Goal: Task Accomplishment & Management: Manage account settings

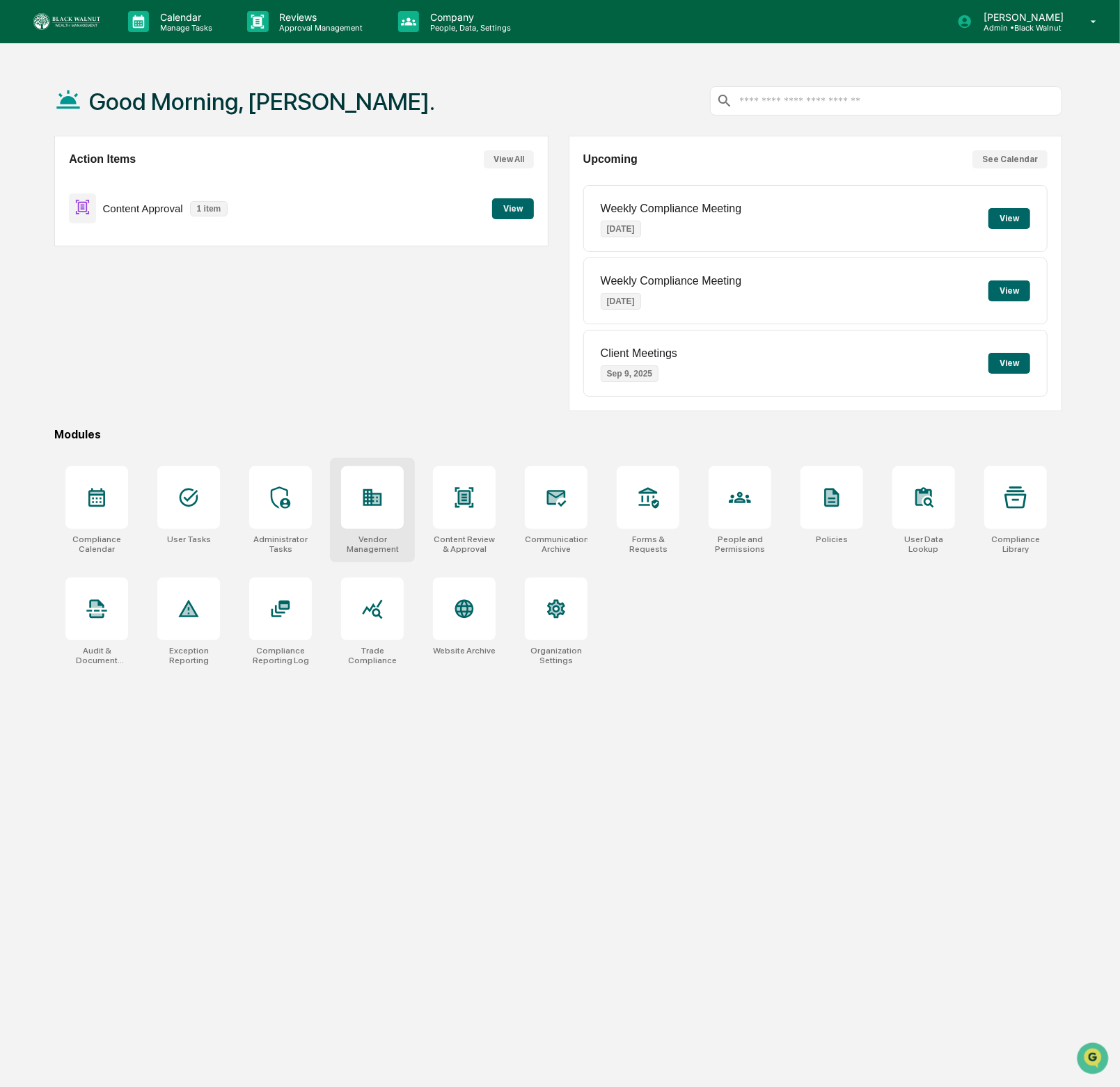
click at [374, 506] on icon at bounding box center [372, 498] width 19 height 17
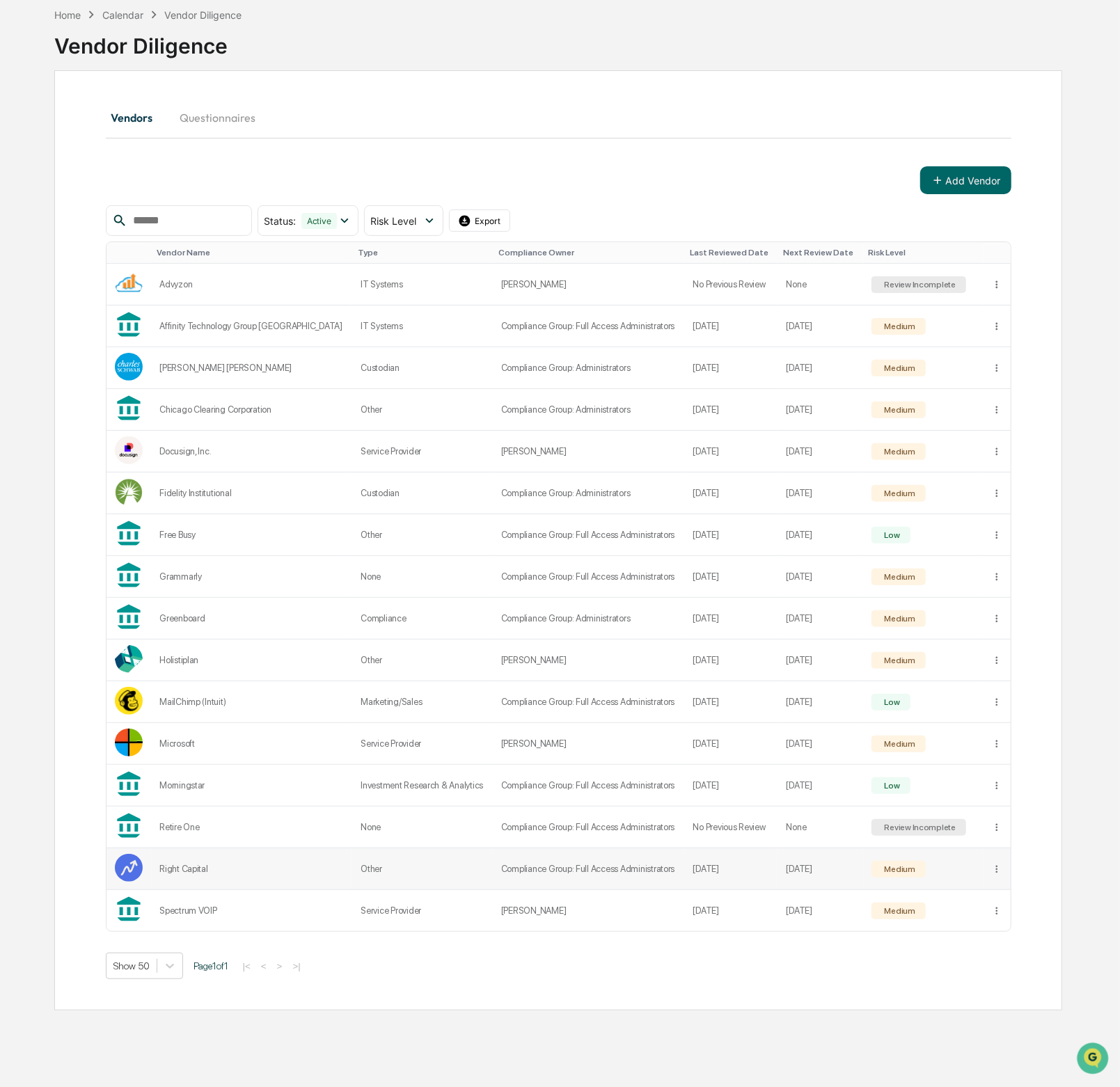
scroll to position [67, 0]
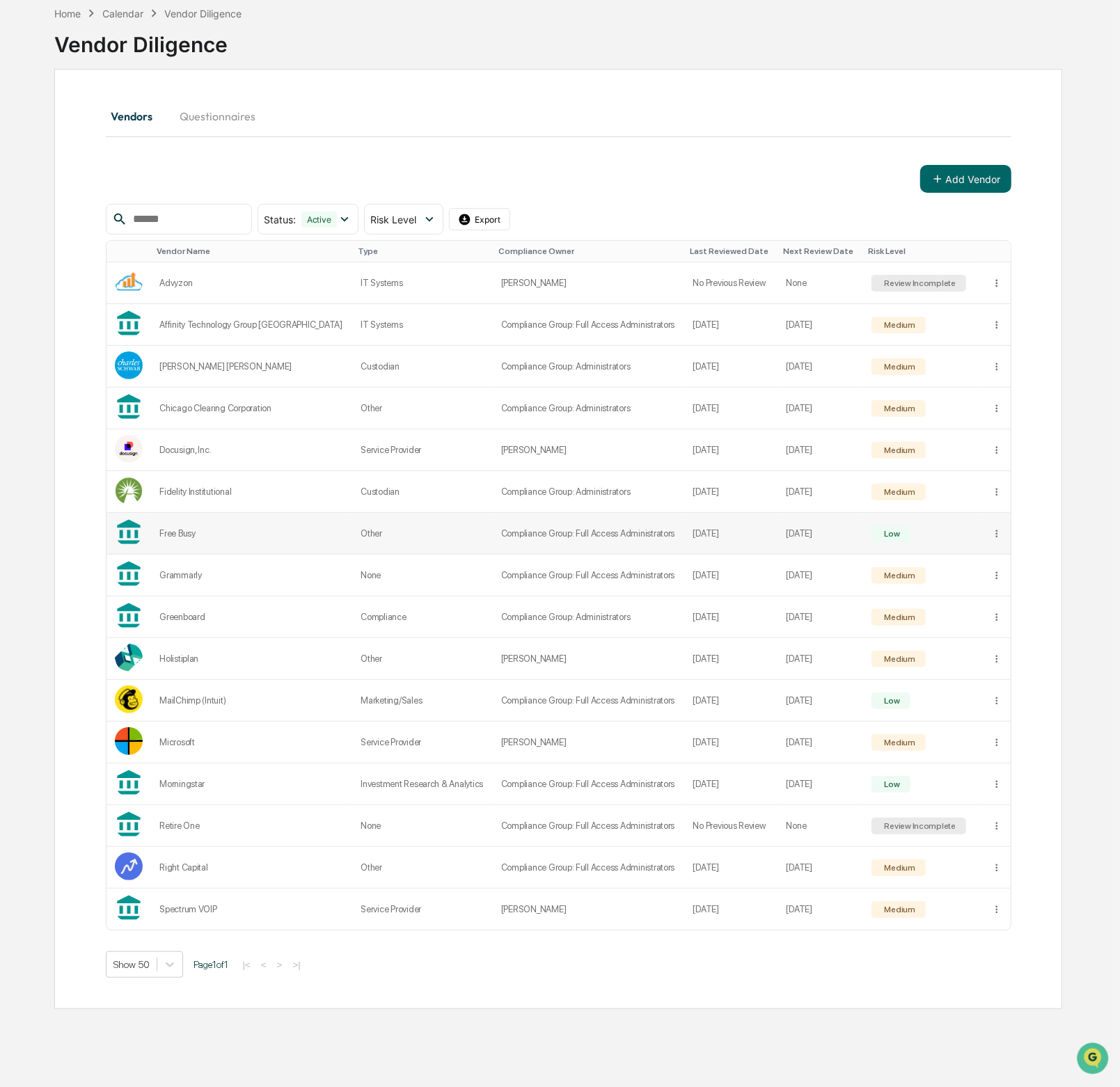
click at [200, 541] on td "Free Busy" at bounding box center [251, 534] width 201 height 42
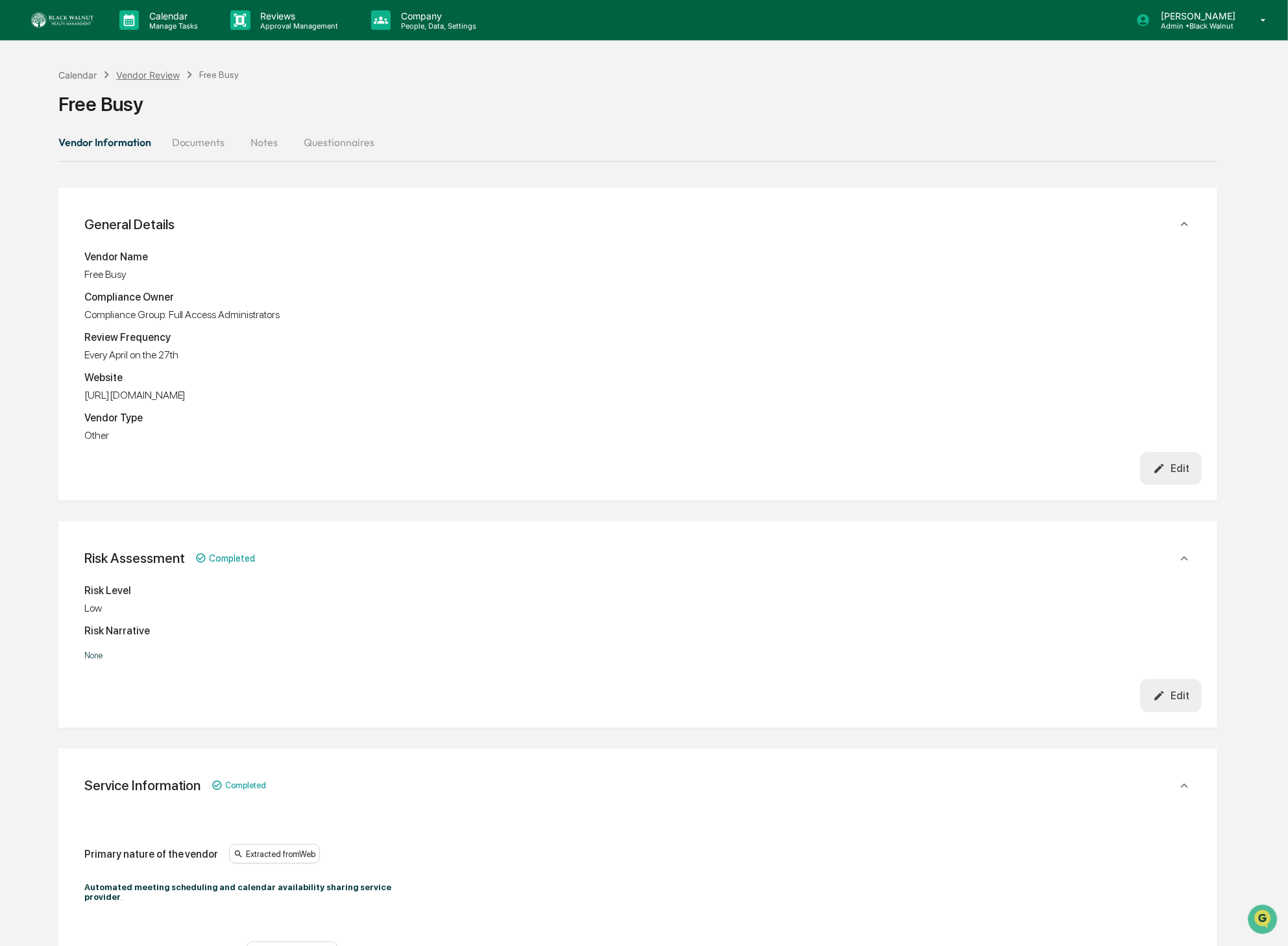
click at [140, 73] on div "Vendor Review" at bounding box center [148, 75] width 64 height 11
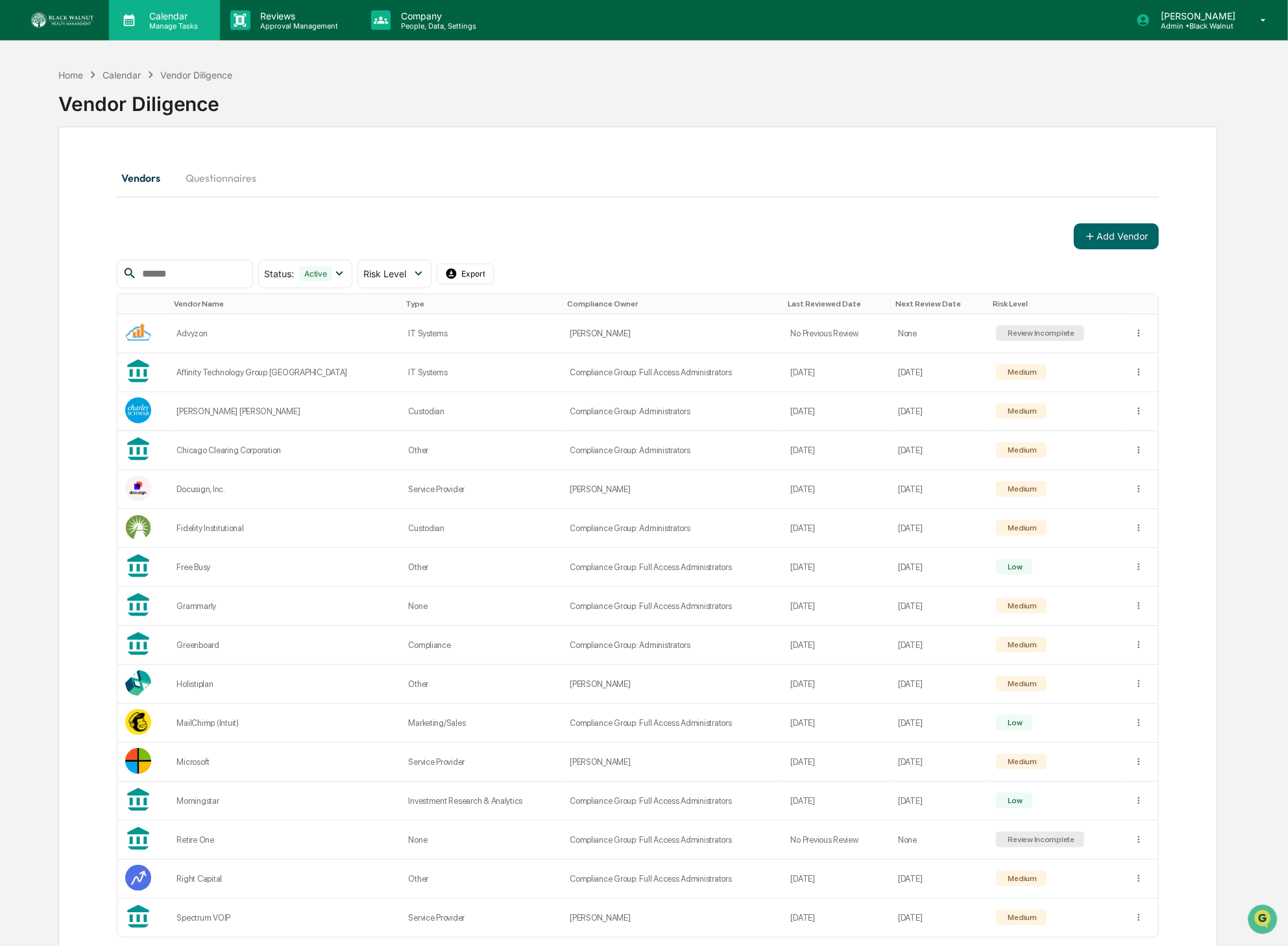
click at [170, 23] on p "Manage Tasks" at bounding box center [171, 26] width 66 height 9
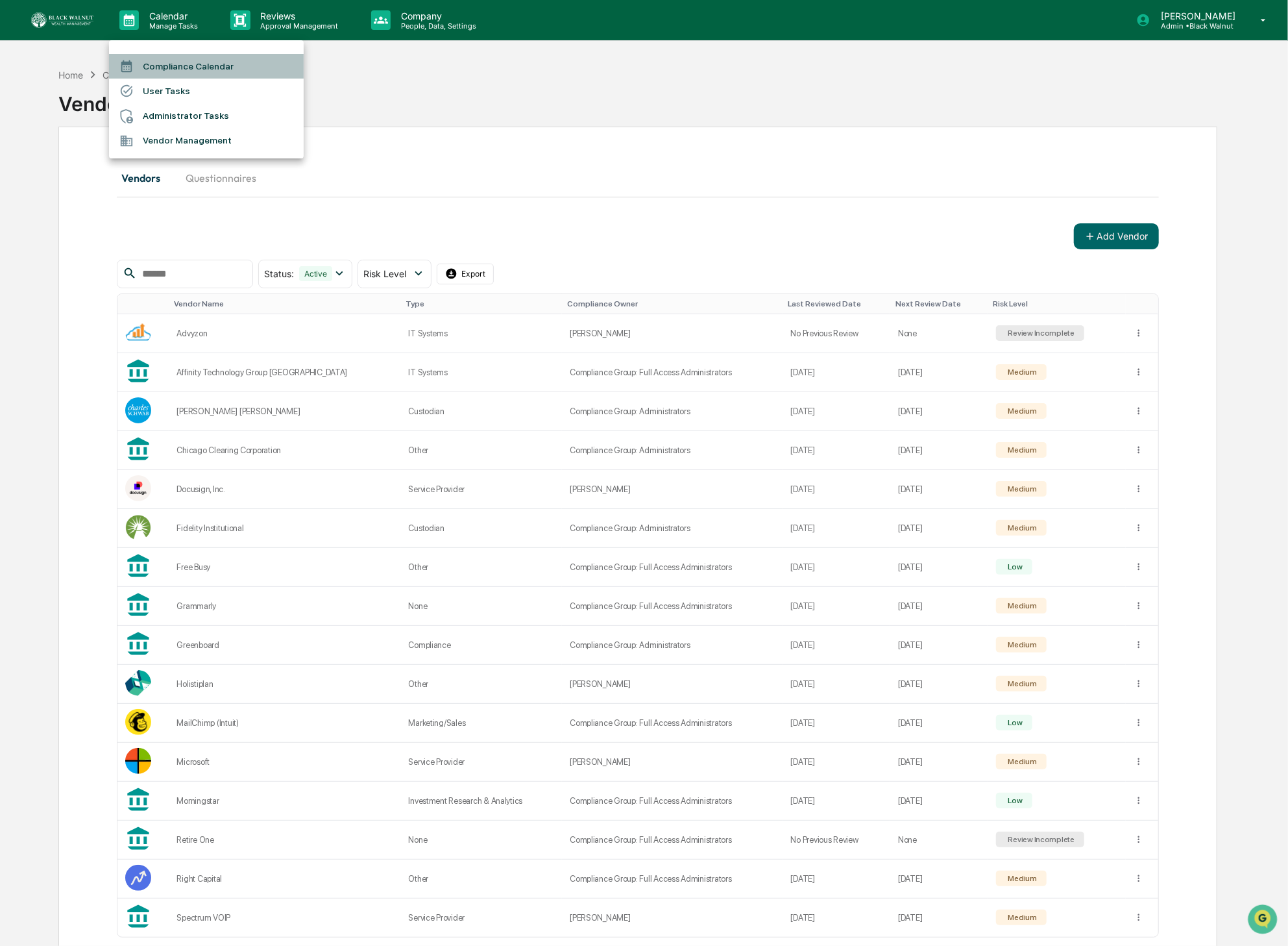
click at [244, 61] on li "Compliance Calendar" at bounding box center [207, 66] width 195 height 25
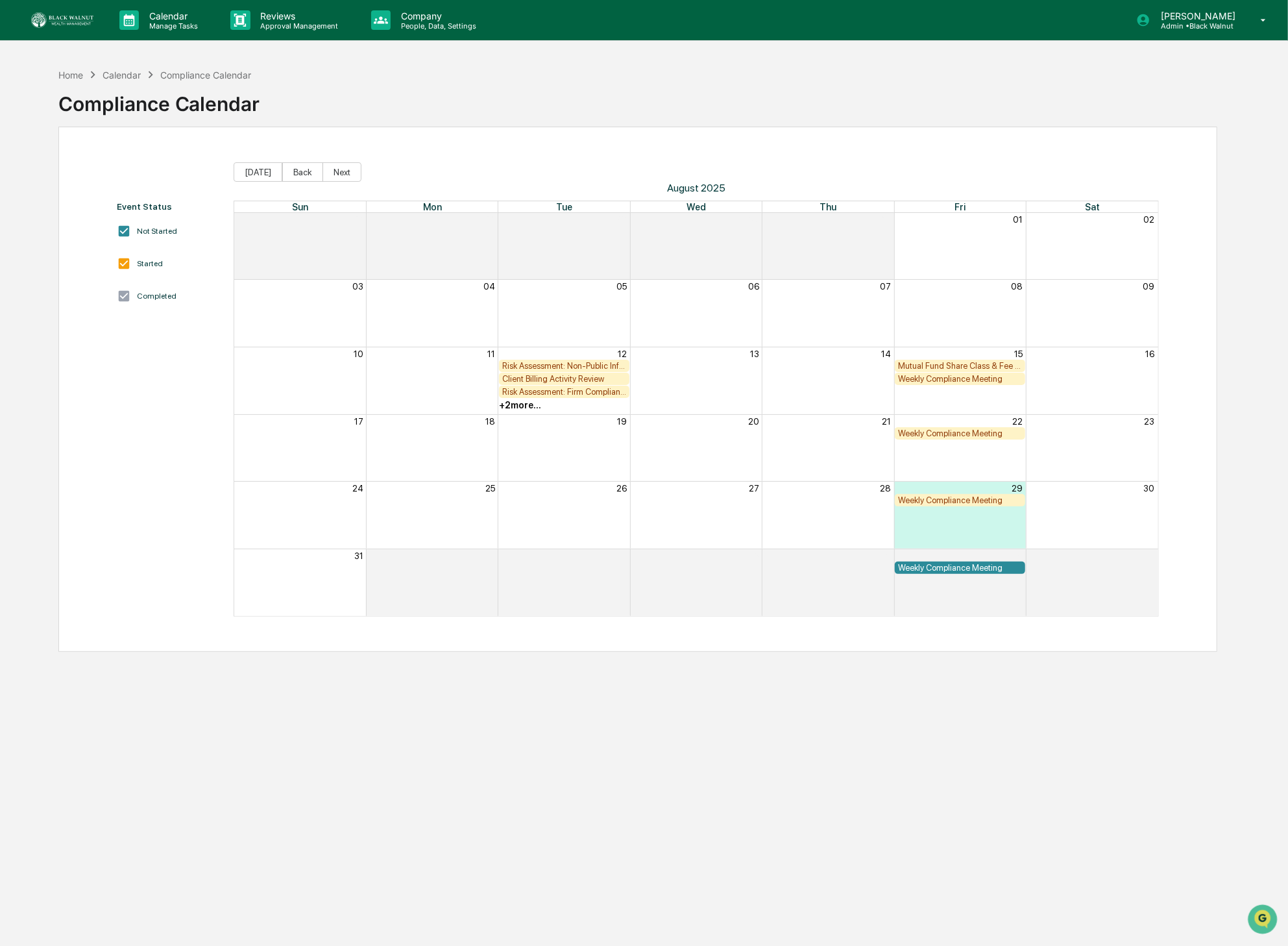
click at [597, 365] on div "Risk Assessment: Non-Public Information" at bounding box center [564, 366] width 124 height 10
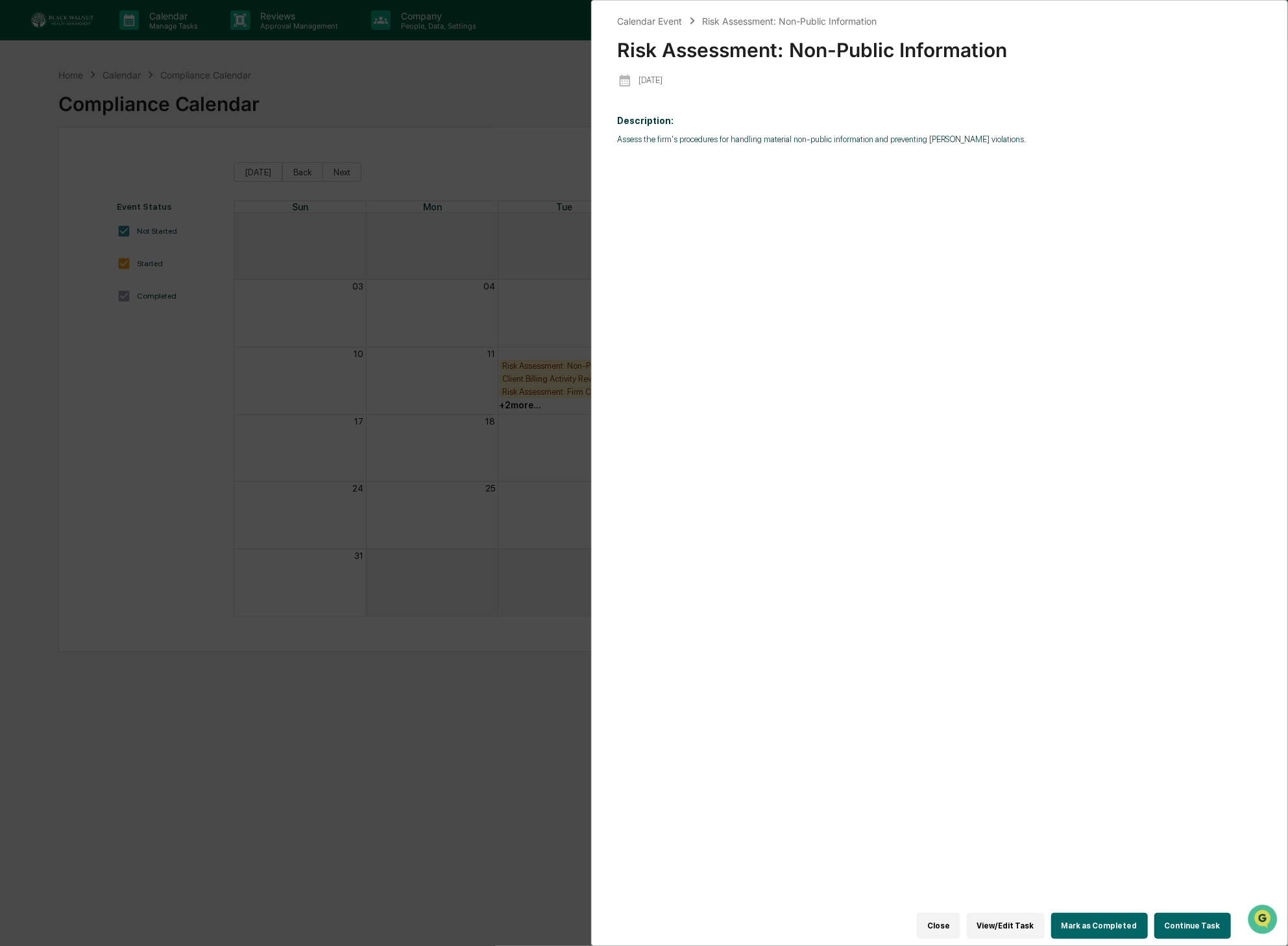
click at [947, 927] on button "Close" at bounding box center [938, 926] width 44 height 26
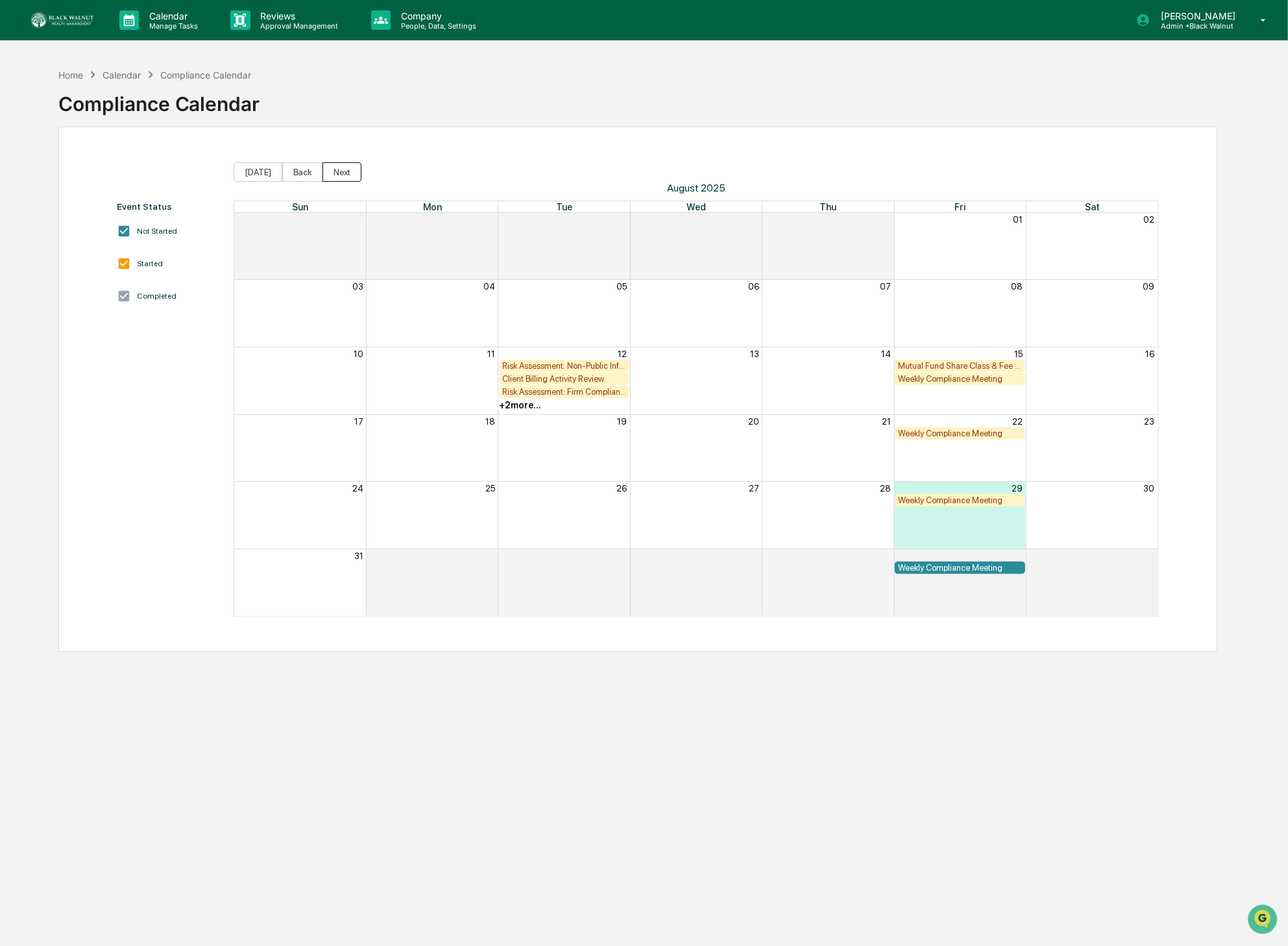
click at [342, 168] on button "Next" at bounding box center [342, 172] width 39 height 19
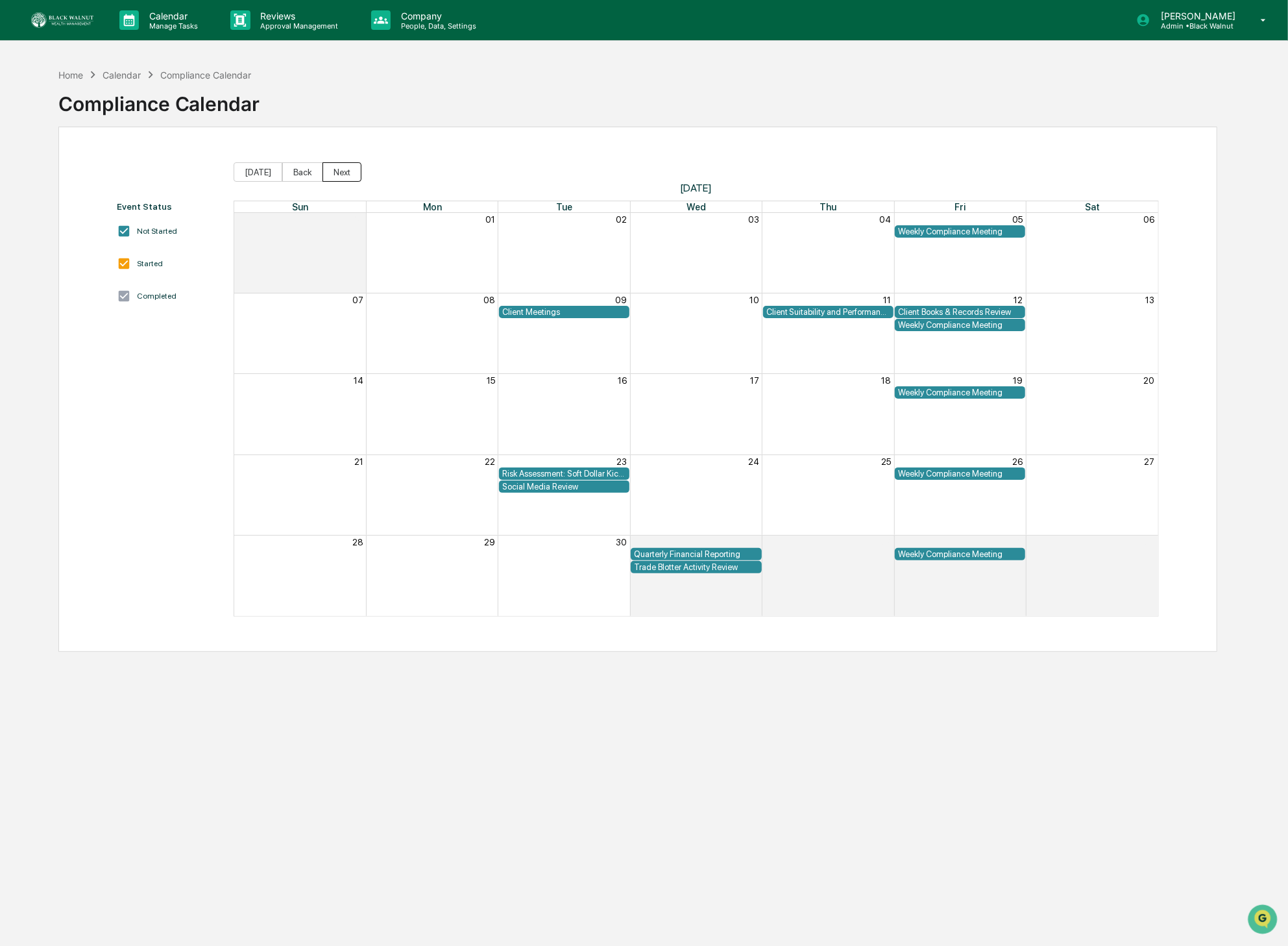
click at [342, 168] on button "Next" at bounding box center [342, 172] width 39 height 19
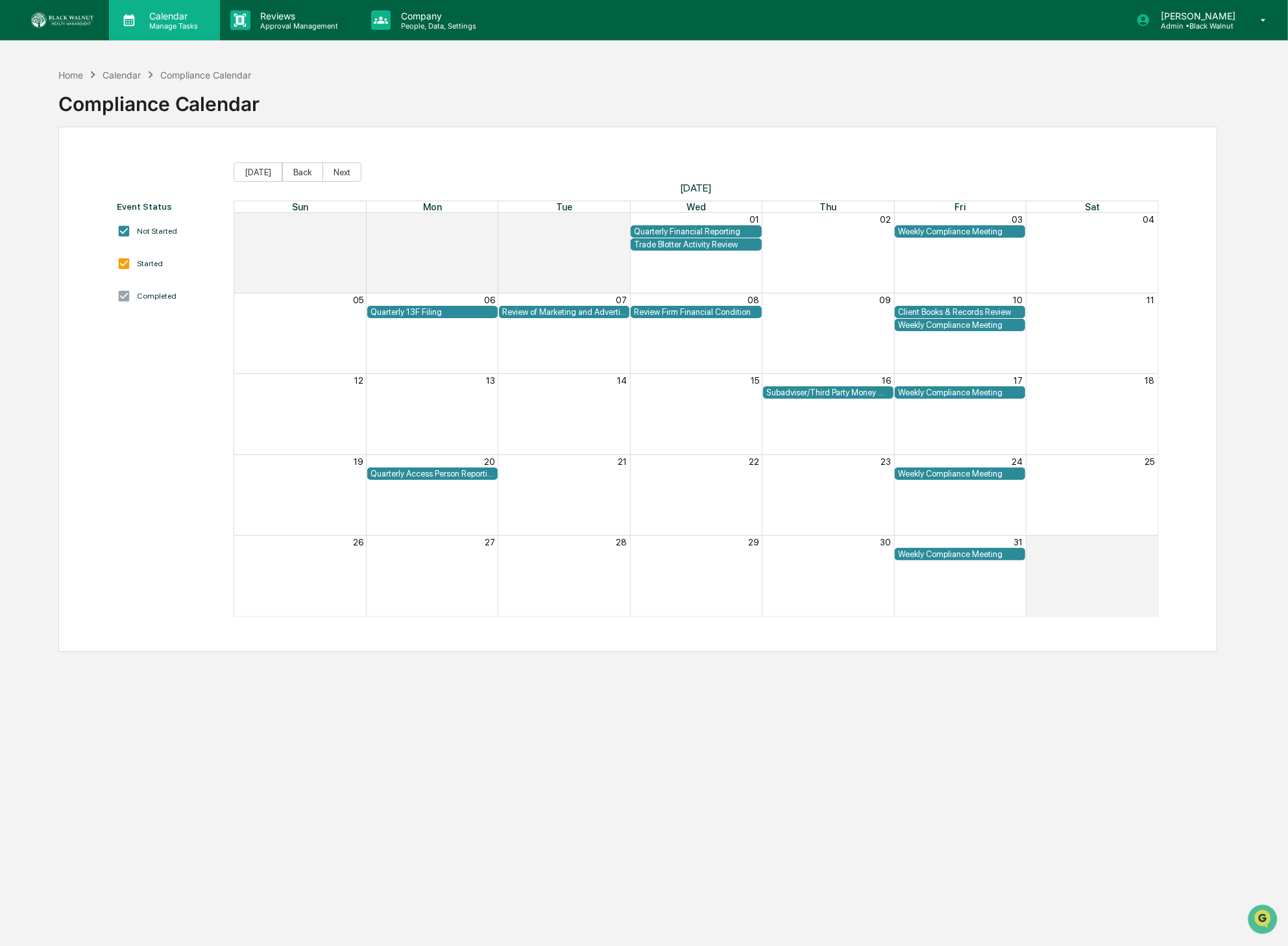
click at [170, 15] on p "Calendar" at bounding box center [171, 16] width 66 height 11
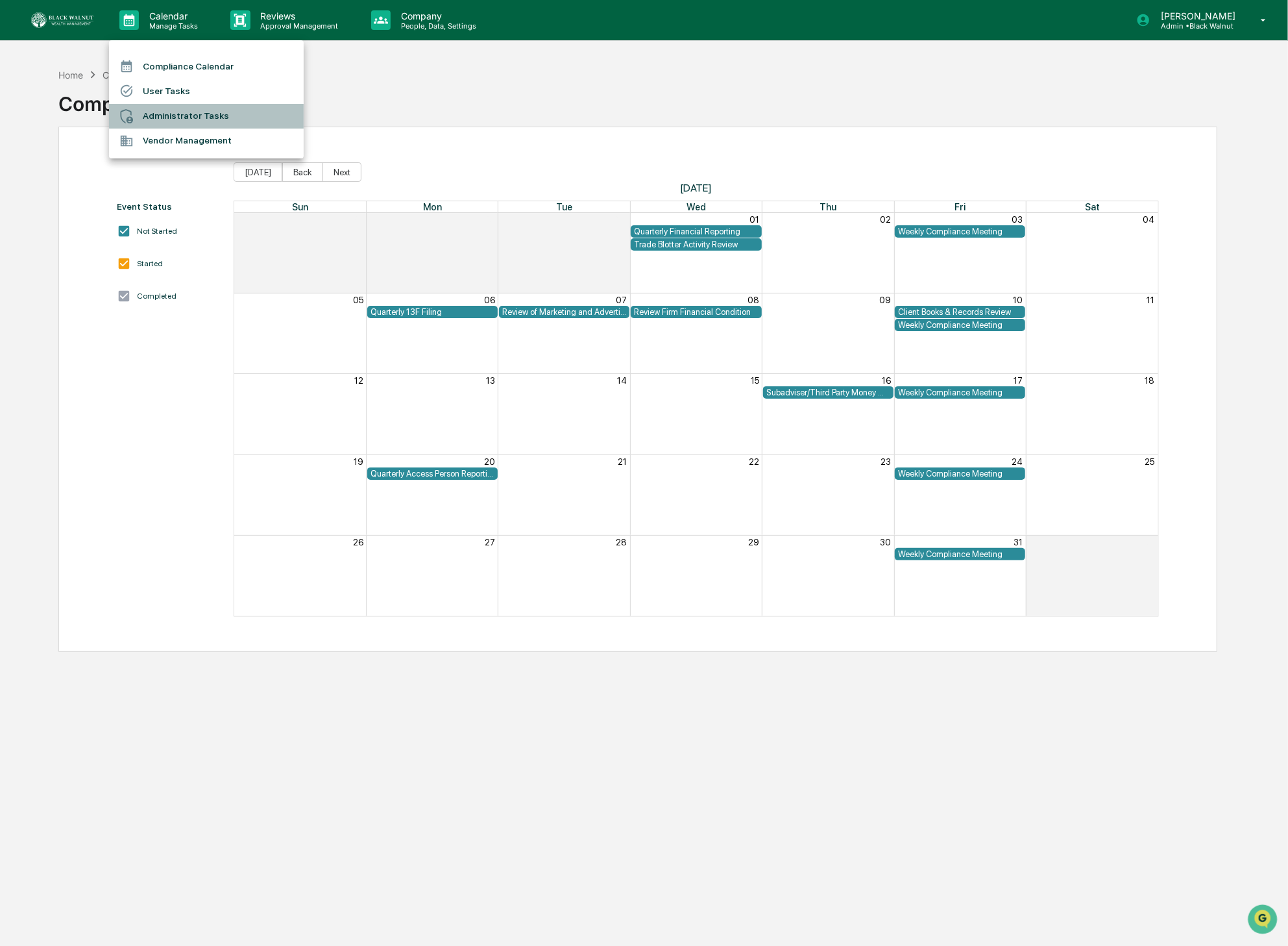
click at [249, 119] on li "Administrator Tasks" at bounding box center [207, 116] width 195 height 25
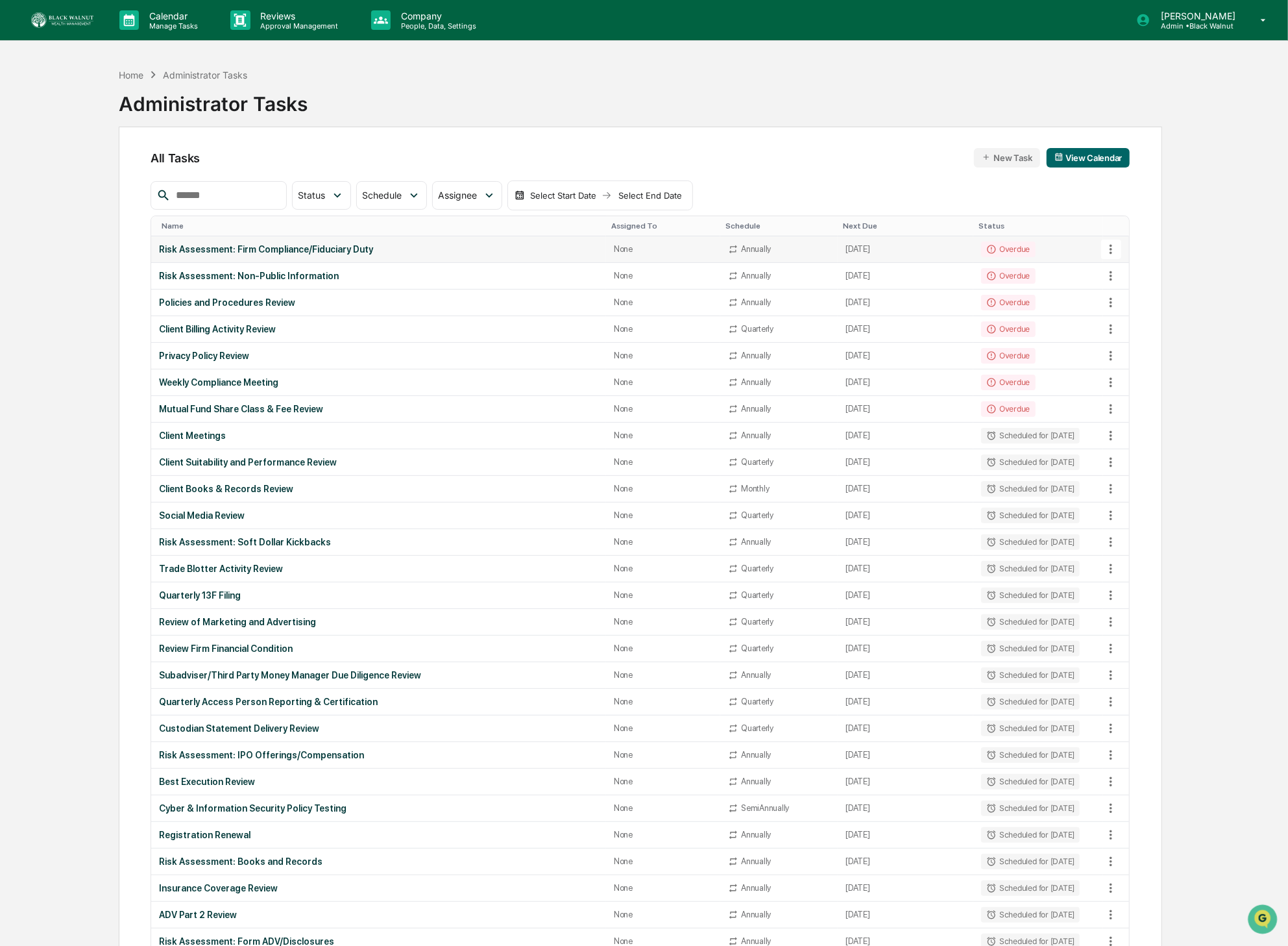
click at [1043, 254] on icon at bounding box center [1111, 249] width 15 height 15
click at [131, 405] on div at bounding box center [644, 473] width 1288 height 946
click at [184, 409] on div "Mutual Fund Share Class & Fee Review" at bounding box center [378, 409] width 439 height 10
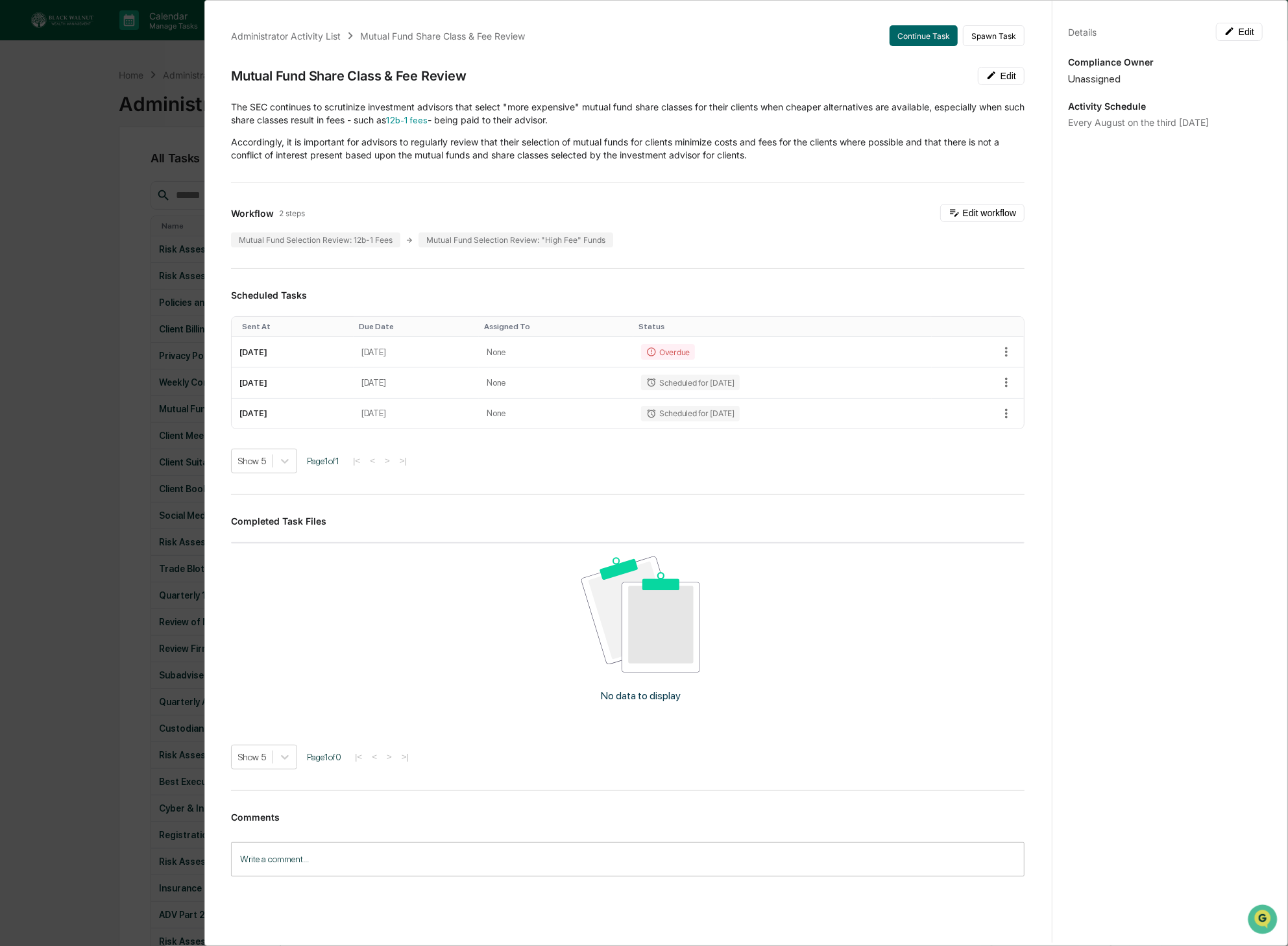
scroll to position [1, 0]
click at [109, 73] on div "Administrator Activity List Mutual Fund Share Class & Fee Review Continue Task …" at bounding box center [644, 473] width 1288 height 946
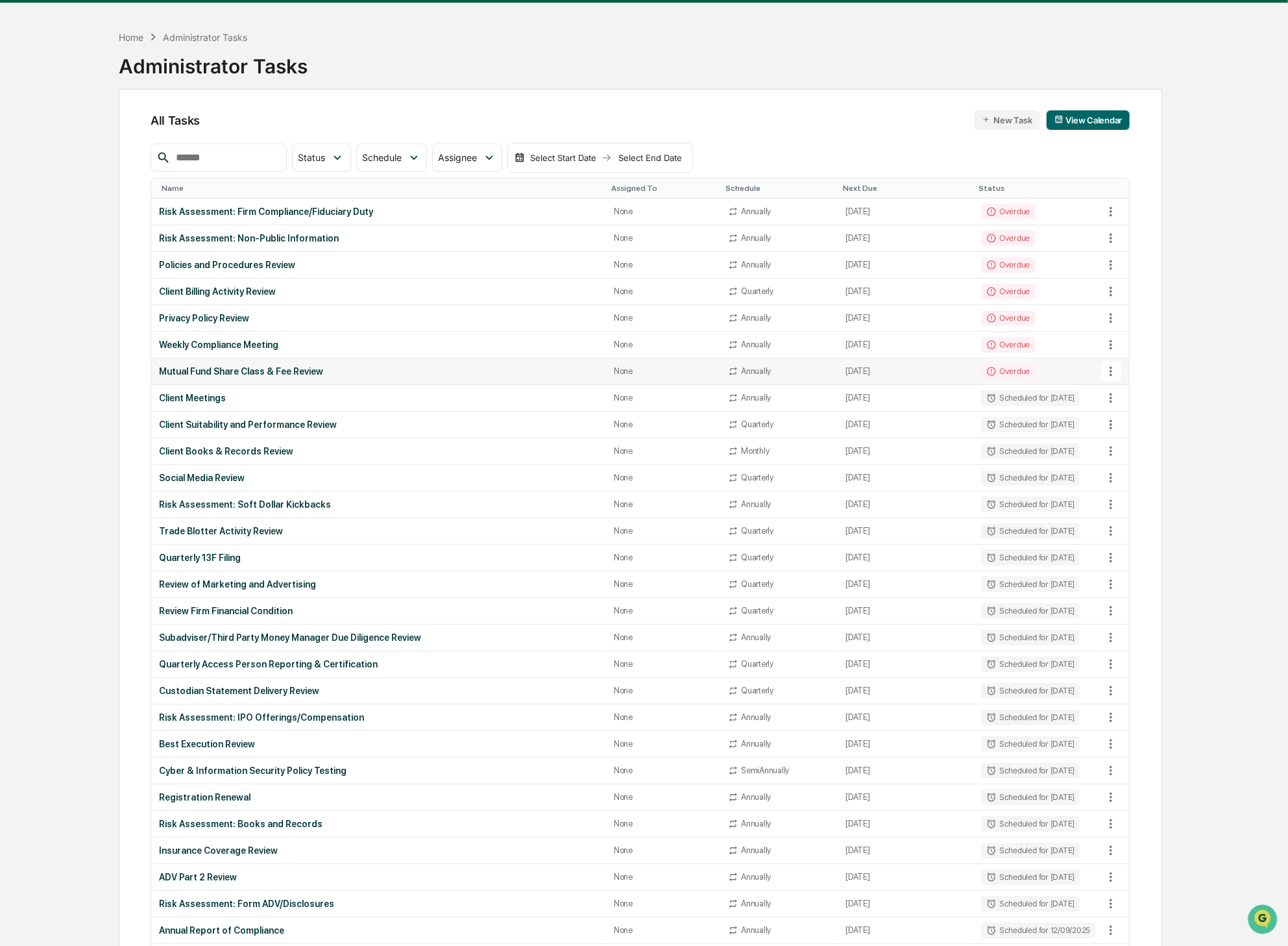
scroll to position [35, 0]
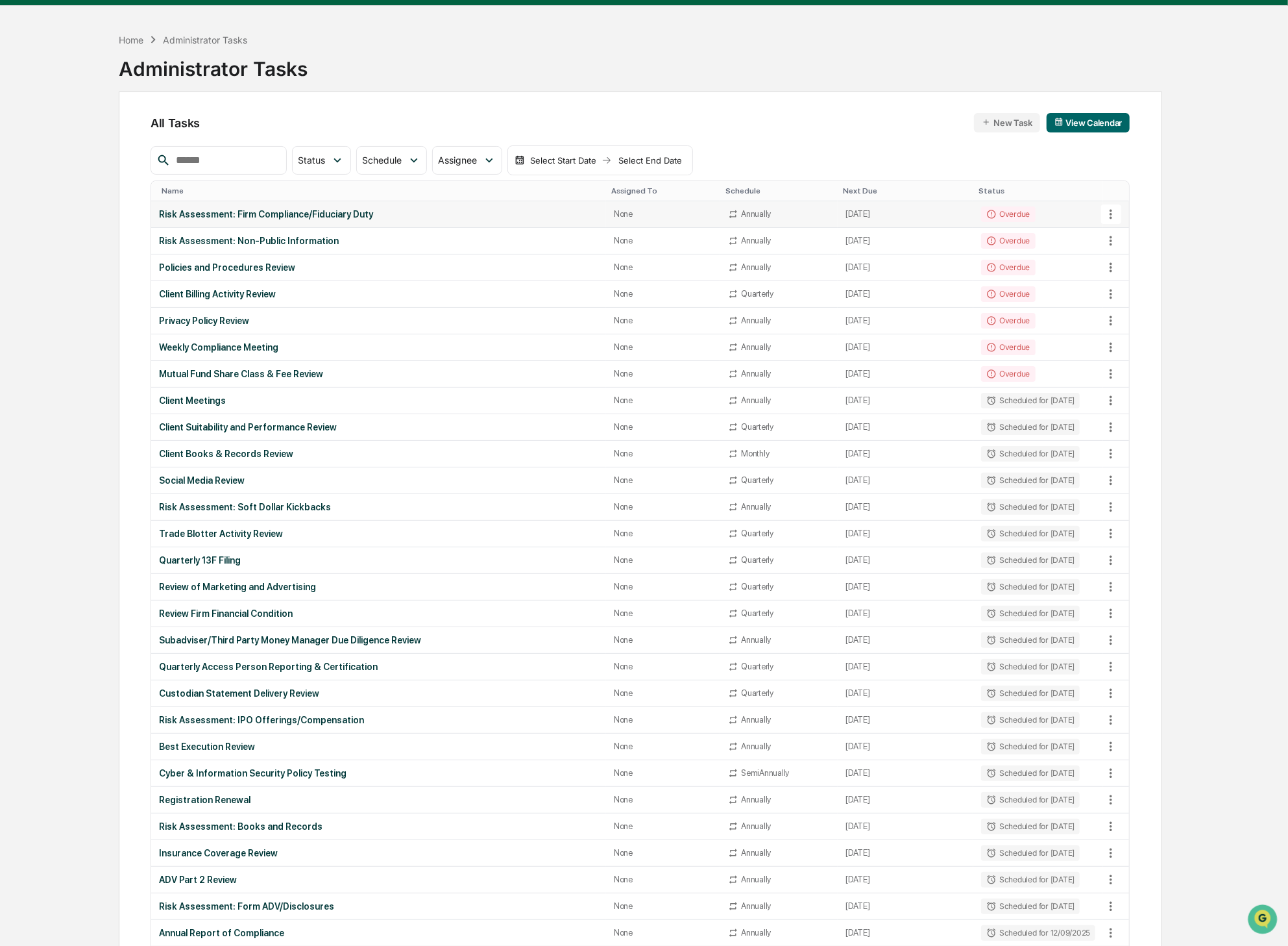
click at [364, 213] on div "Risk Assessment: Firm Compliance/Fiduciary Duty" at bounding box center [378, 214] width 439 height 10
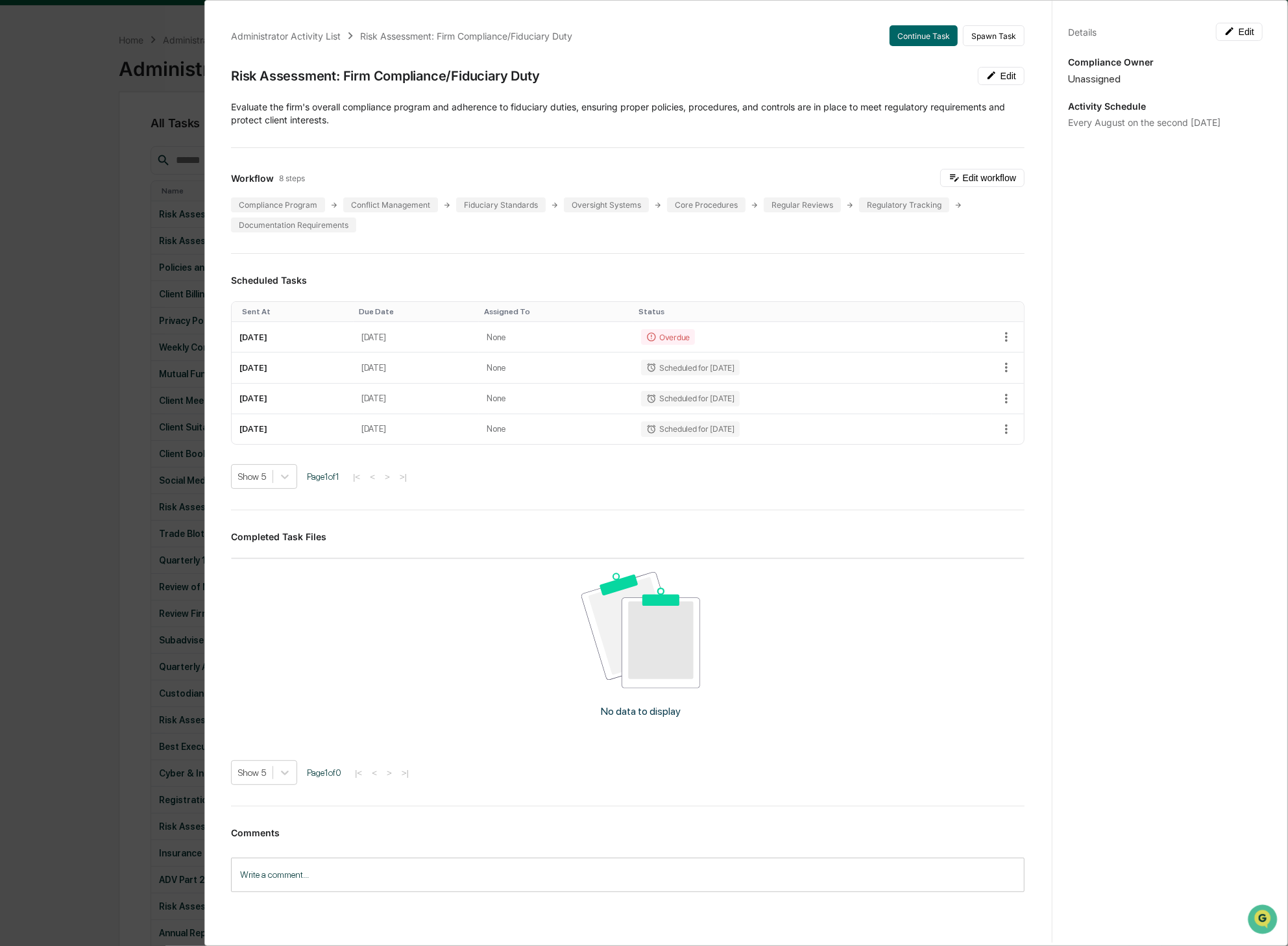
click at [90, 41] on div "Administrator Activity List Risk Assessment: Firm Compliance/Fiduciary Duty Con…" at bounding box center [644, 473] width 1288 height 946
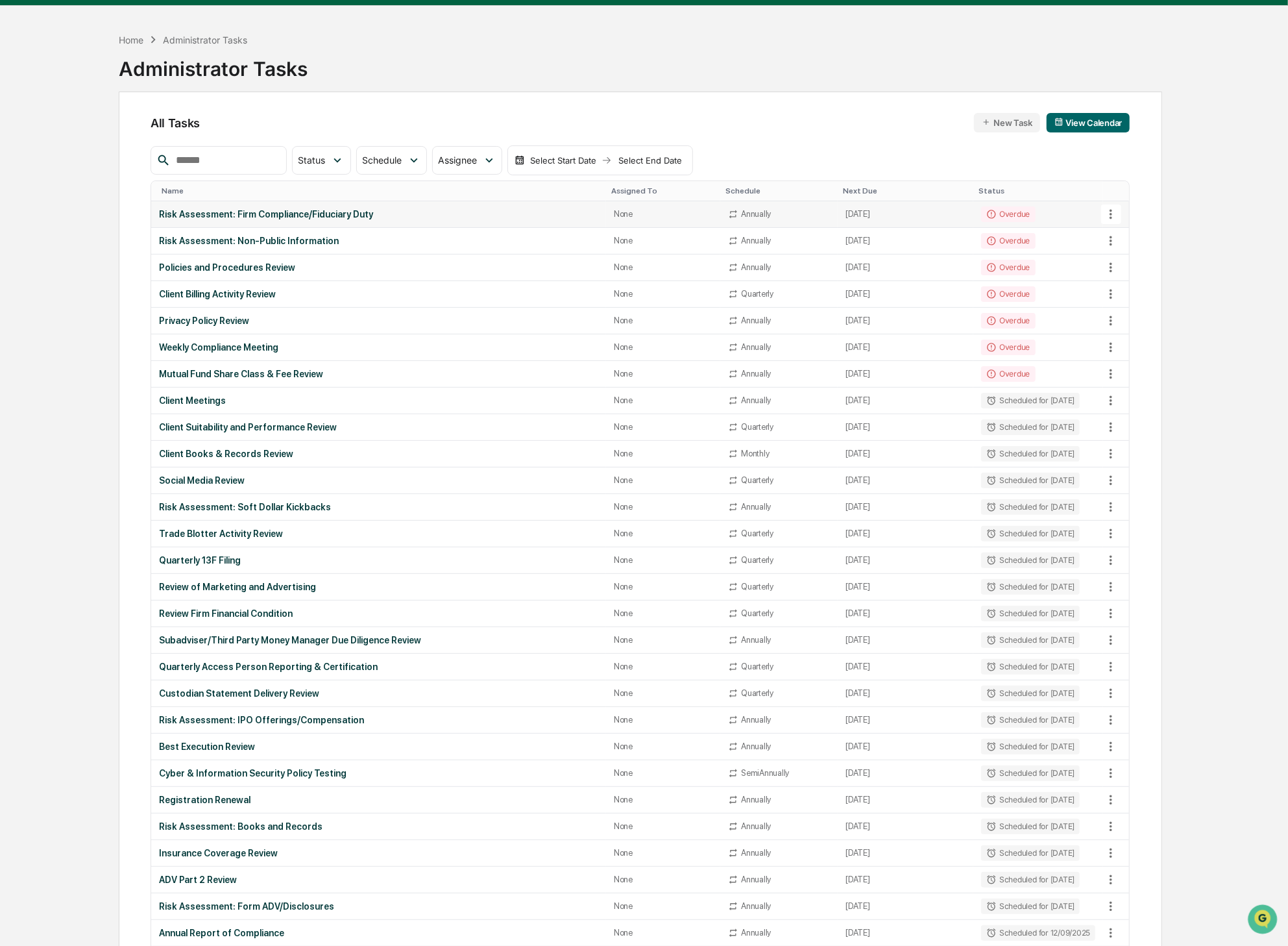
click at [856, 216] on td "[DATE]" at bounding box center [906, 214] width 136 height 26
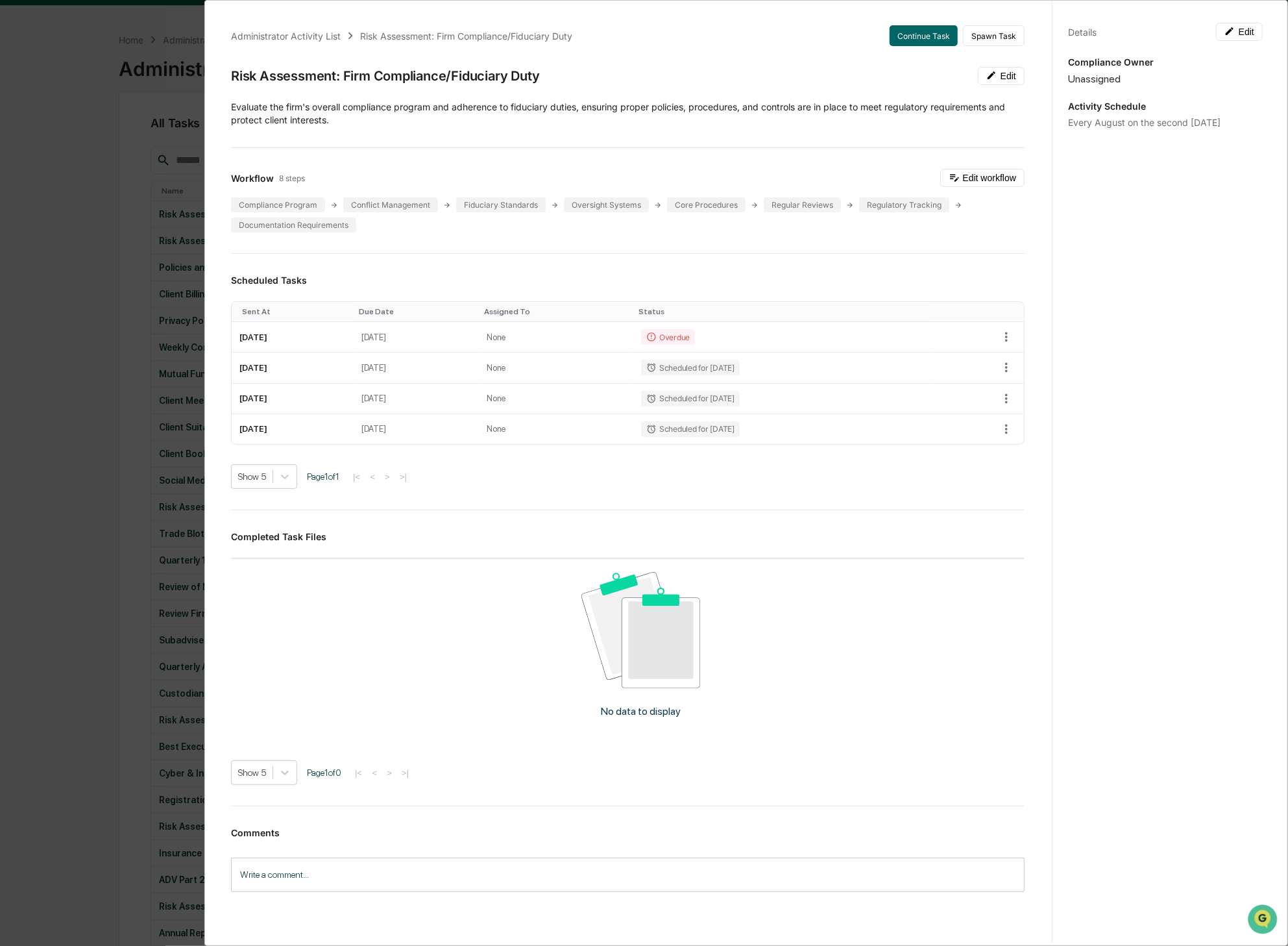
click at [91, 14] on div "Administrator Activity List Risk Assessment: Firm Compliance/Fiduciary Duty Con…" at bounding box center [644, 473] width 1288 height 946
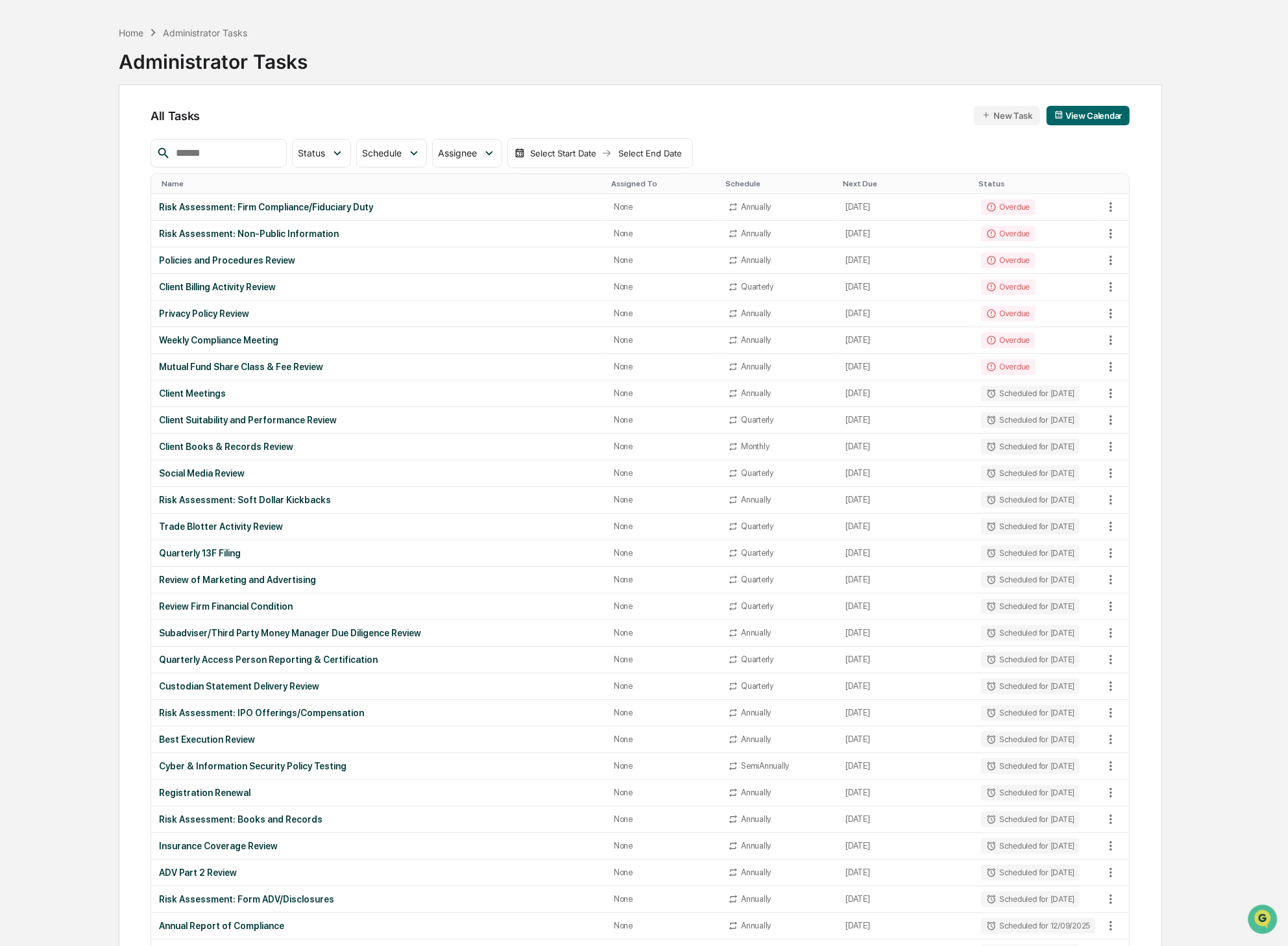
scroll to position [0, 0]
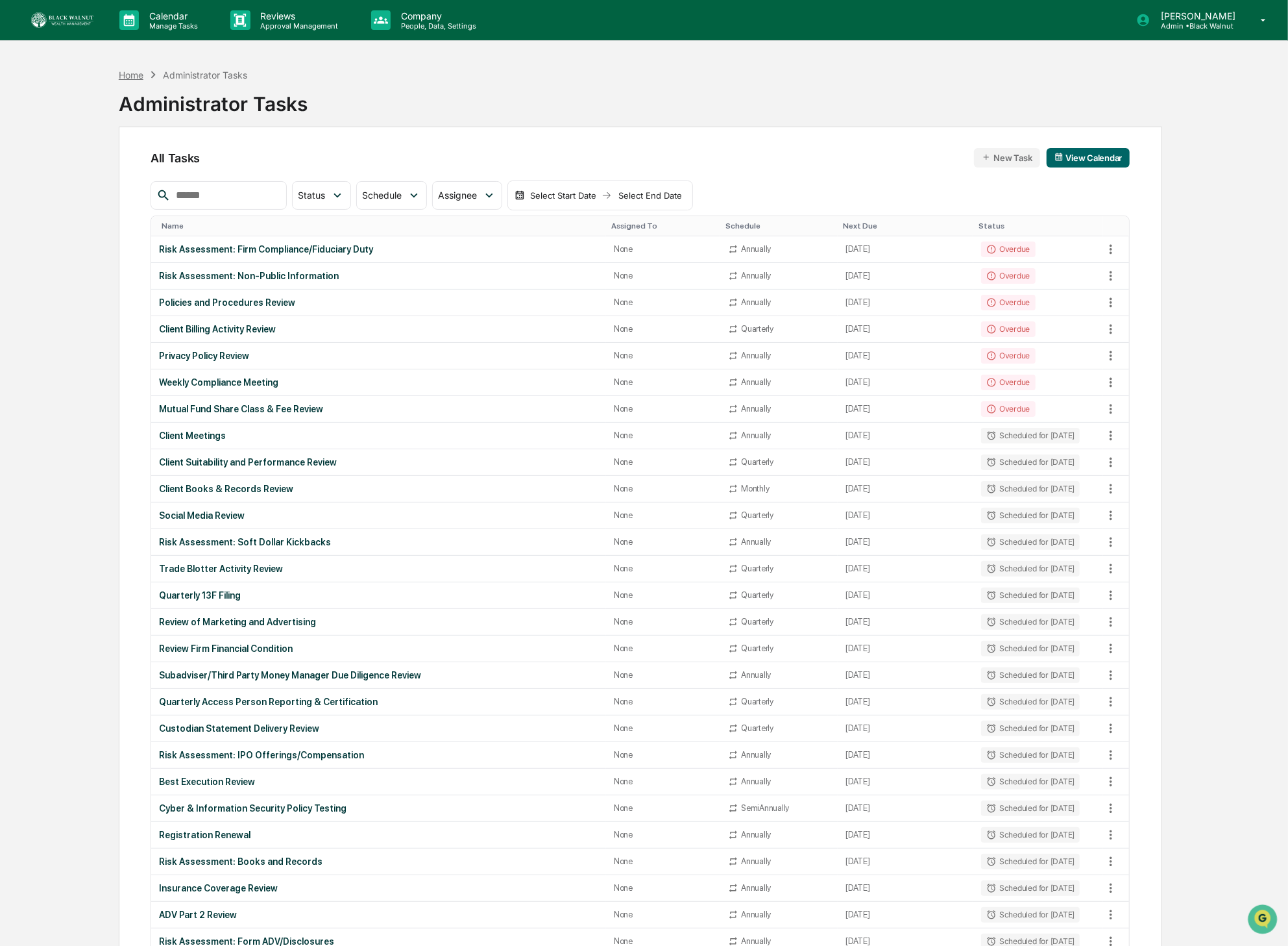
click at [127, 73] on div "Home" at bounding box center [131, 75] width 25 height 11
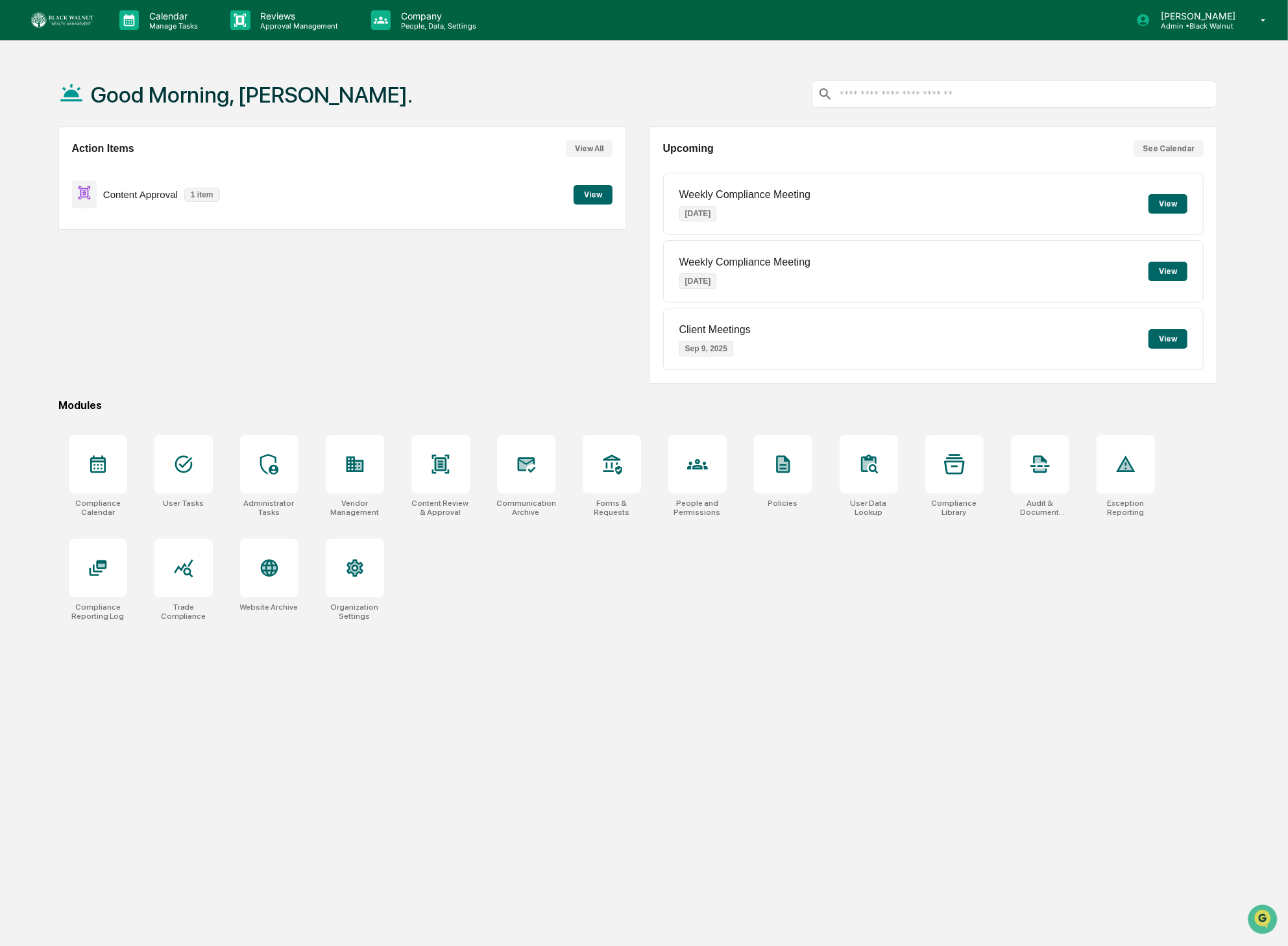
click at [605, 201] on button "View" at bounding box center [593, 195] width 39 height 19
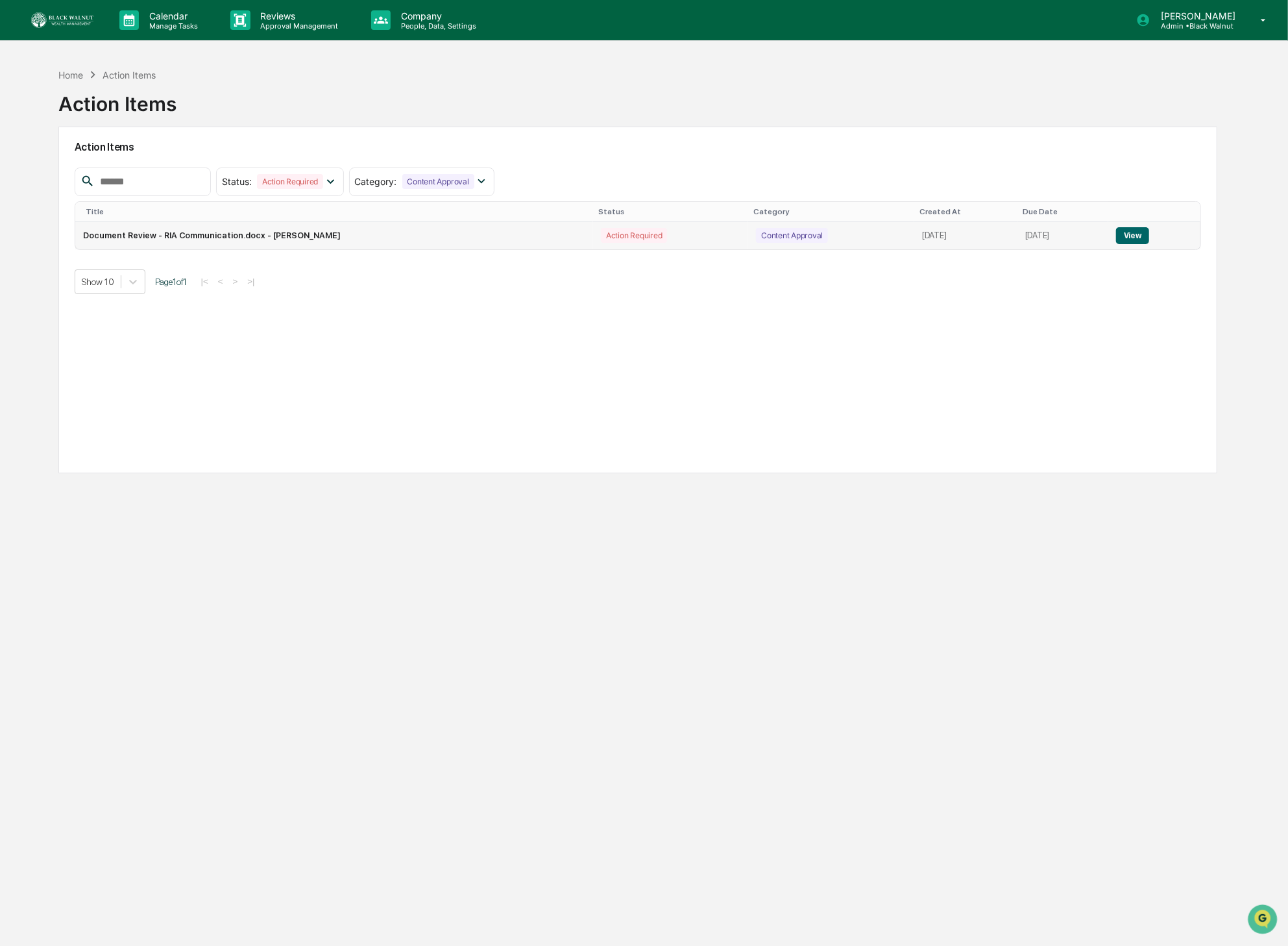
click at [1043, 239] on button "View" at bounding box center [1133, 236] width 33 height 17
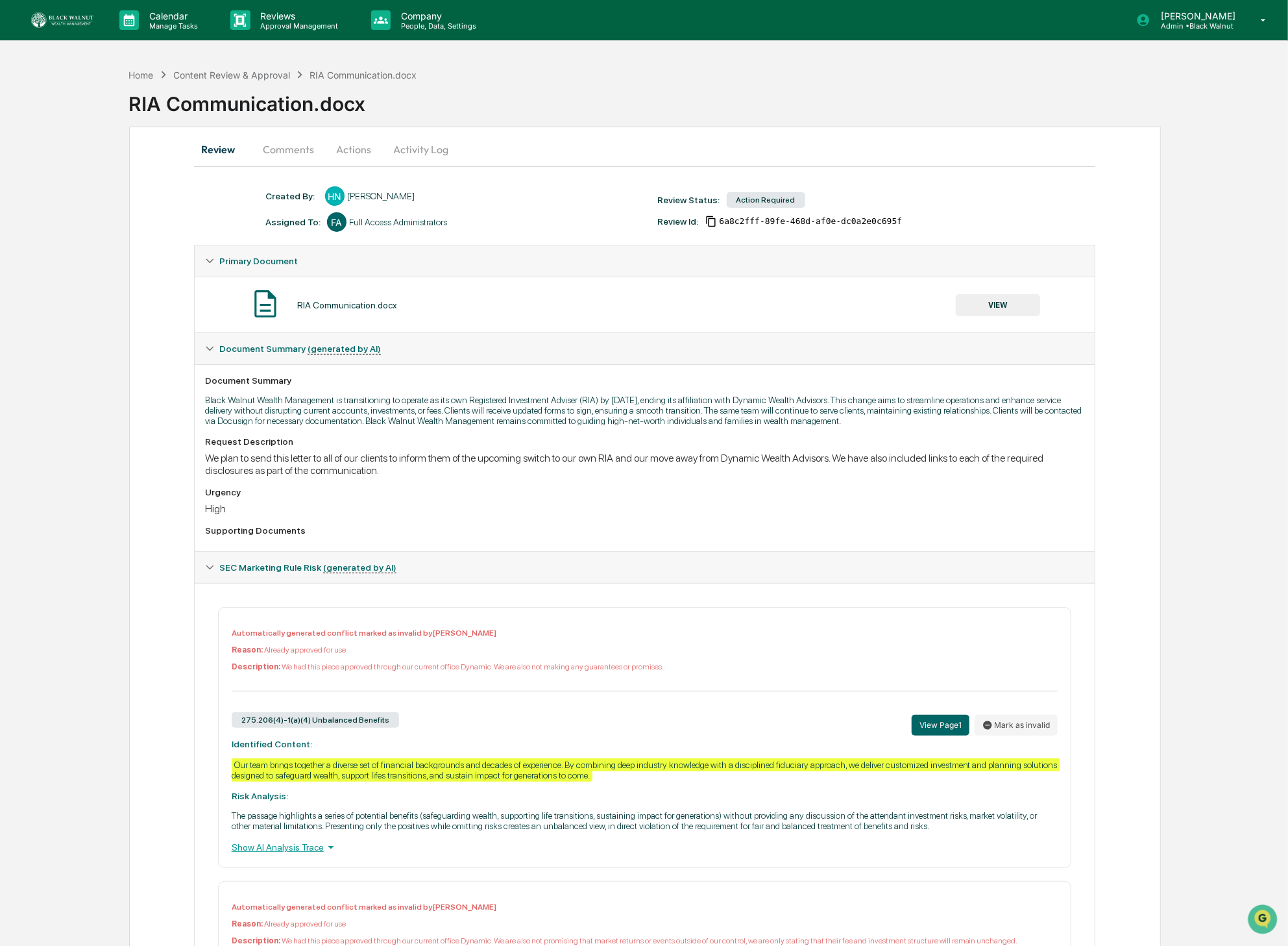
click at [292, 143] on button "Comments" at bounding box center [288, 149] width 72 height 31
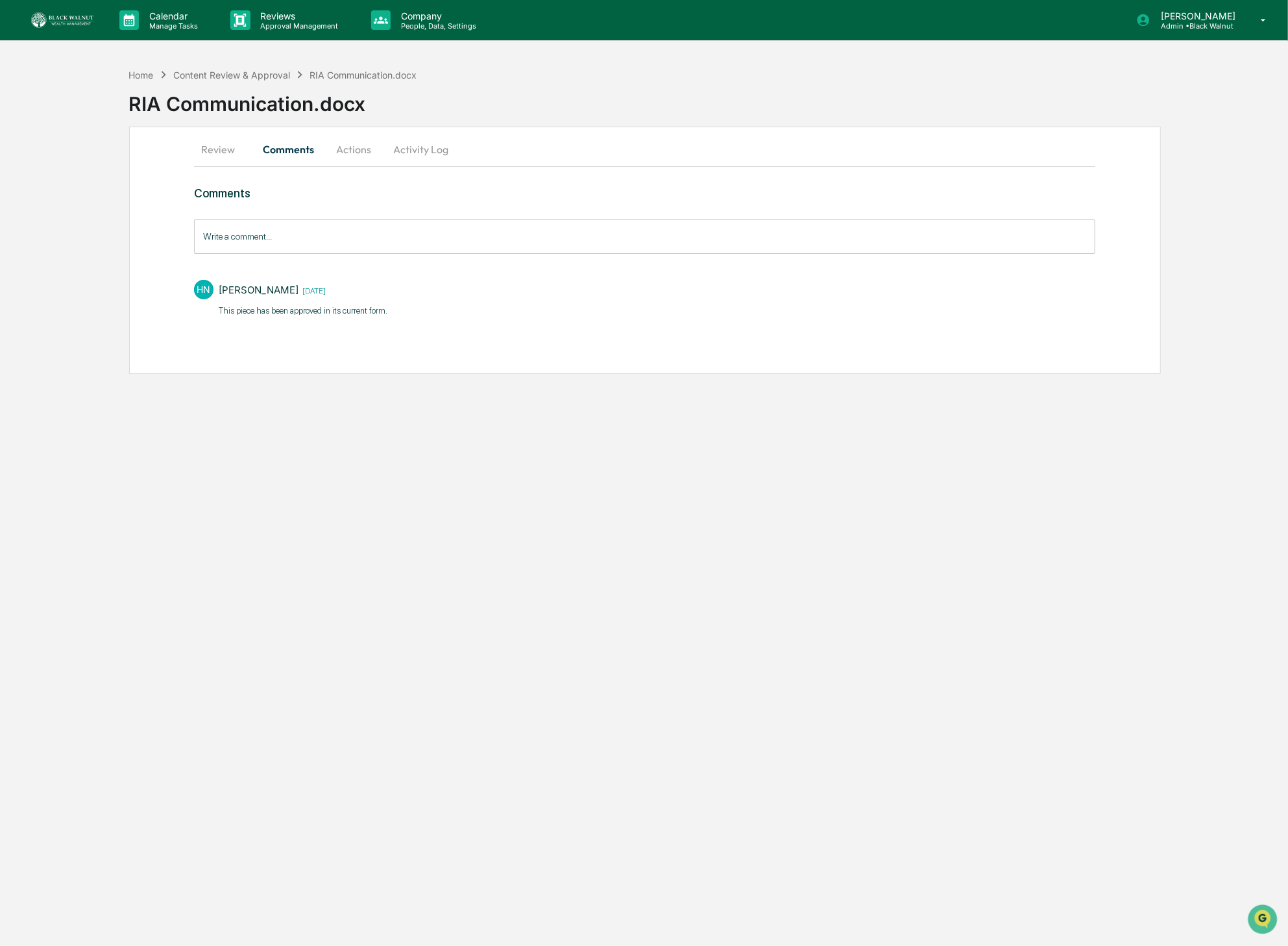
click at [337, 144] on button "Actions" at bounding box center [353, 149] width 58 height 31
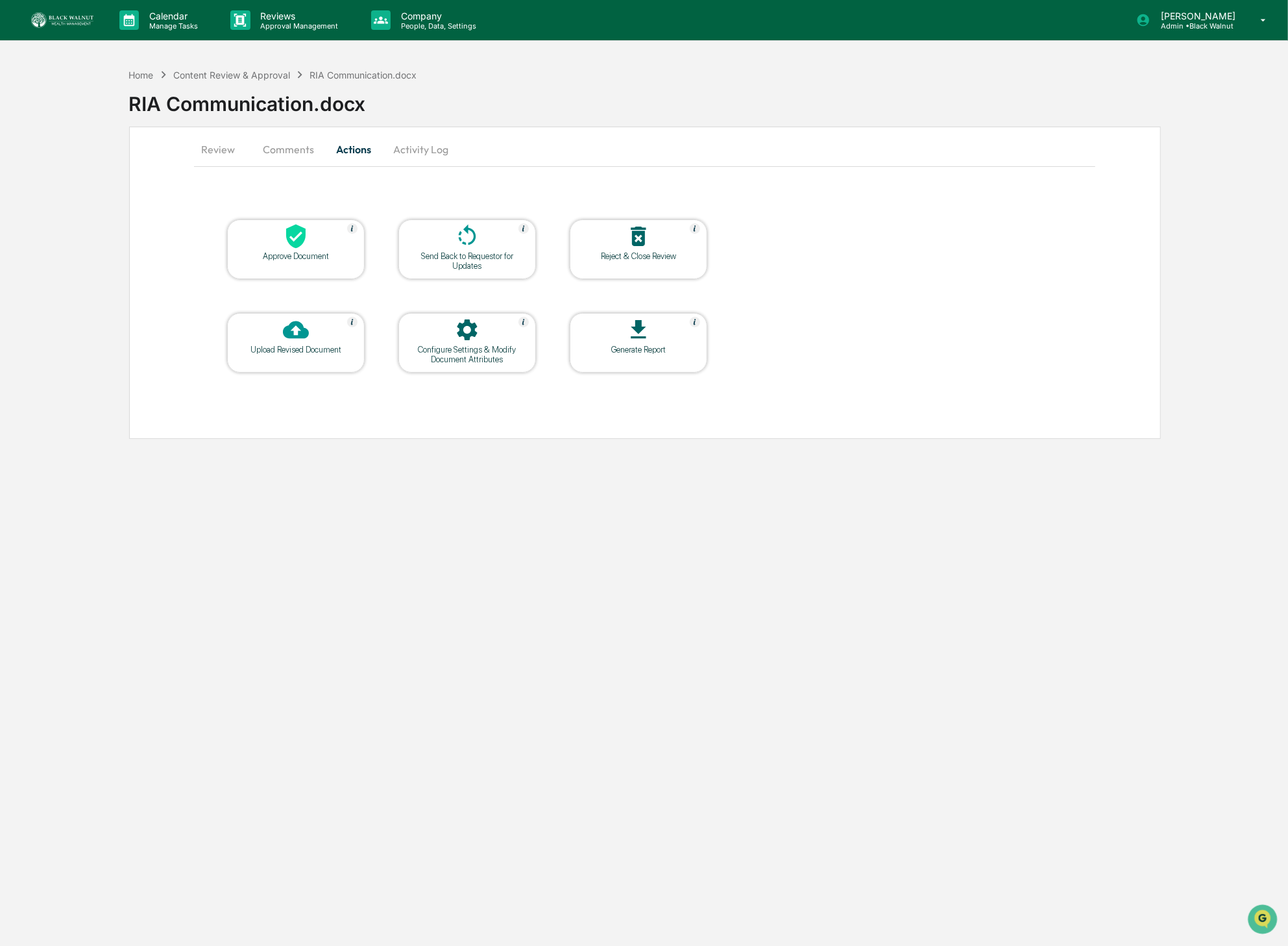
click at [311, 241] on div at bounding box center [296, 237] width 130 height 28
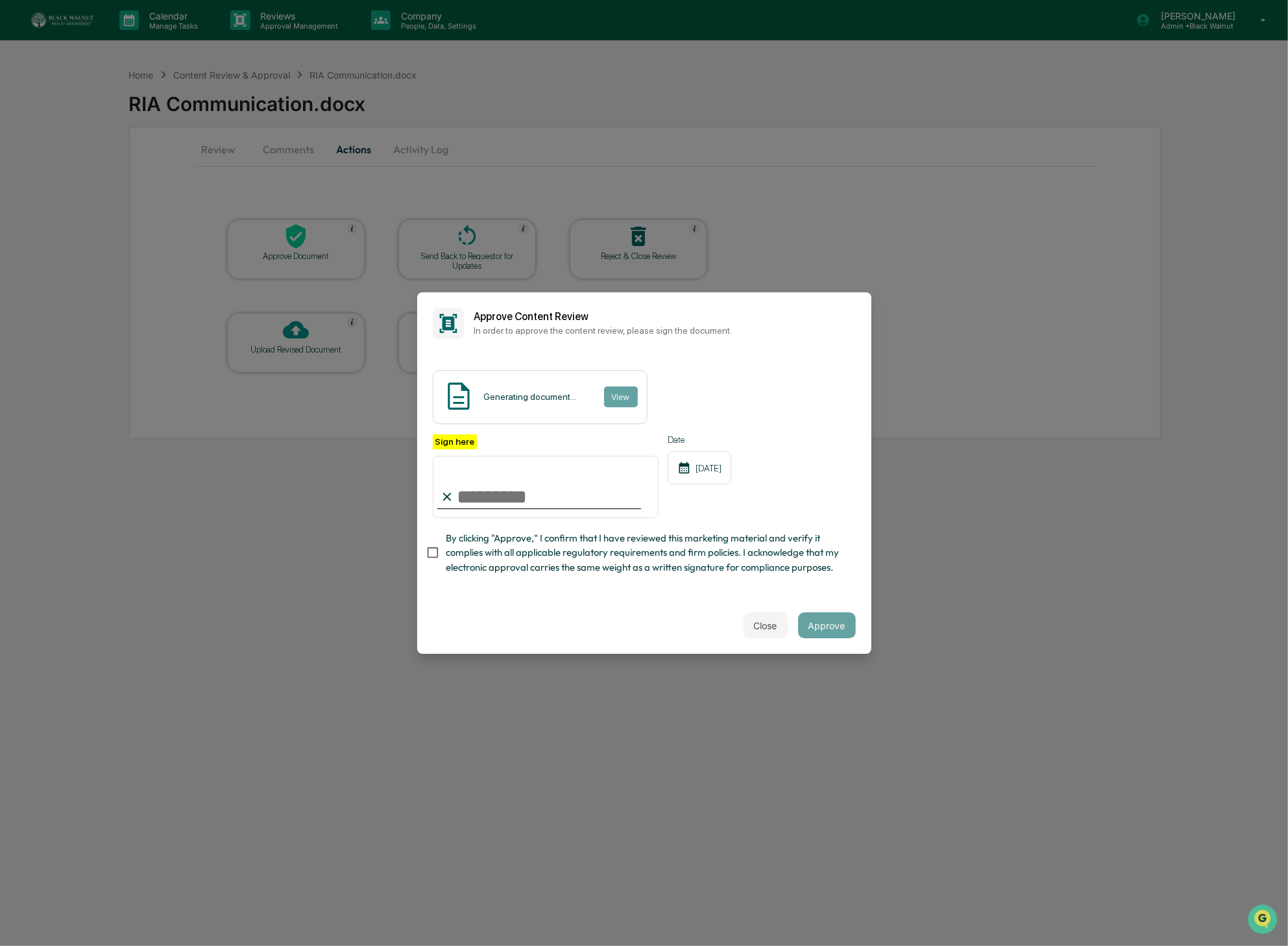
click at [586, 438] on div "Sign here" at bounding box center [546, 476] width 227 height 84
click at [747, 618] on button "Close" at bounding box center [766, 625] width 44 height 26
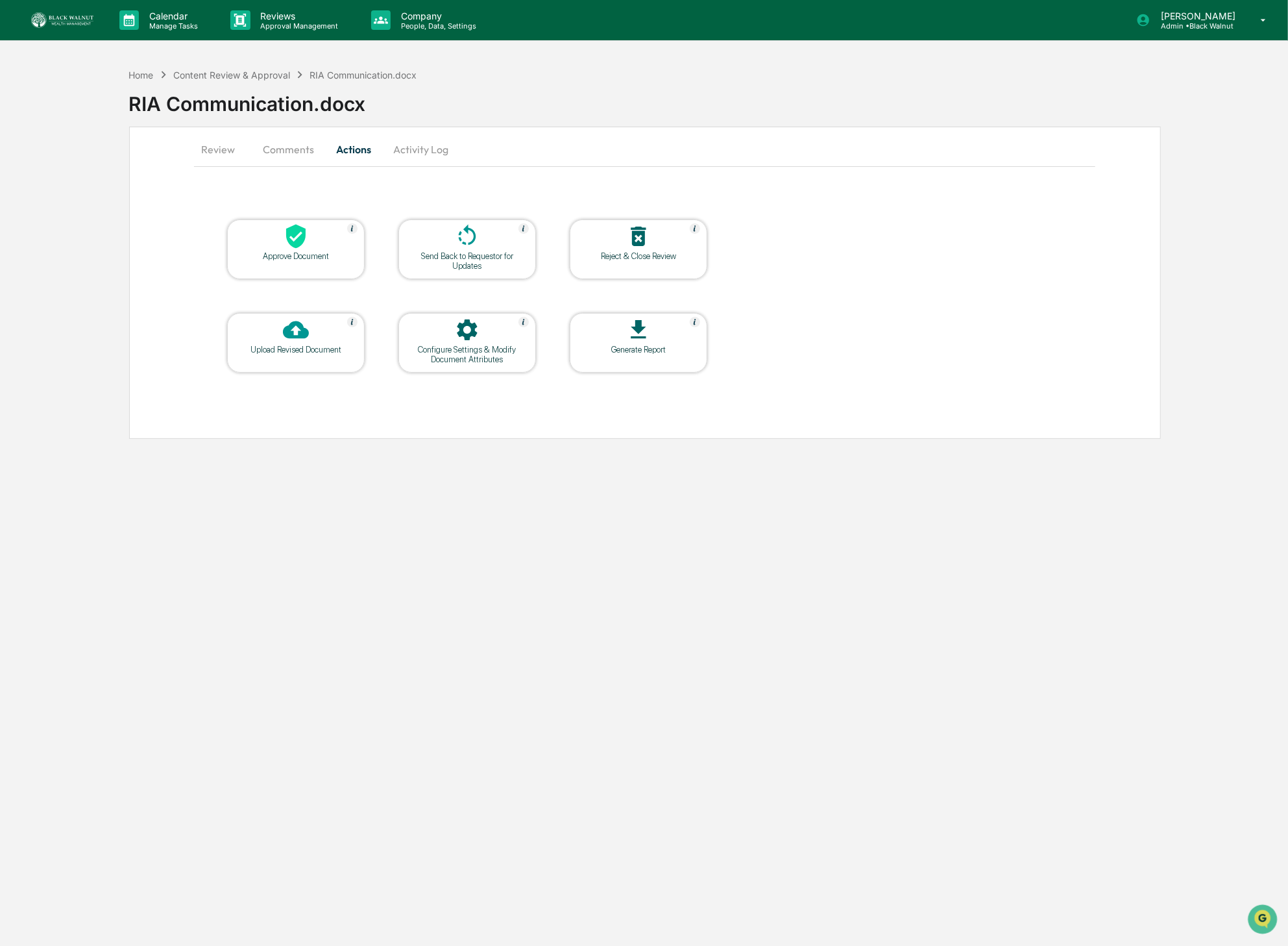
click at [284, 253] on div "Approve Document" at bounding box center [296, 256] width 117 height 10
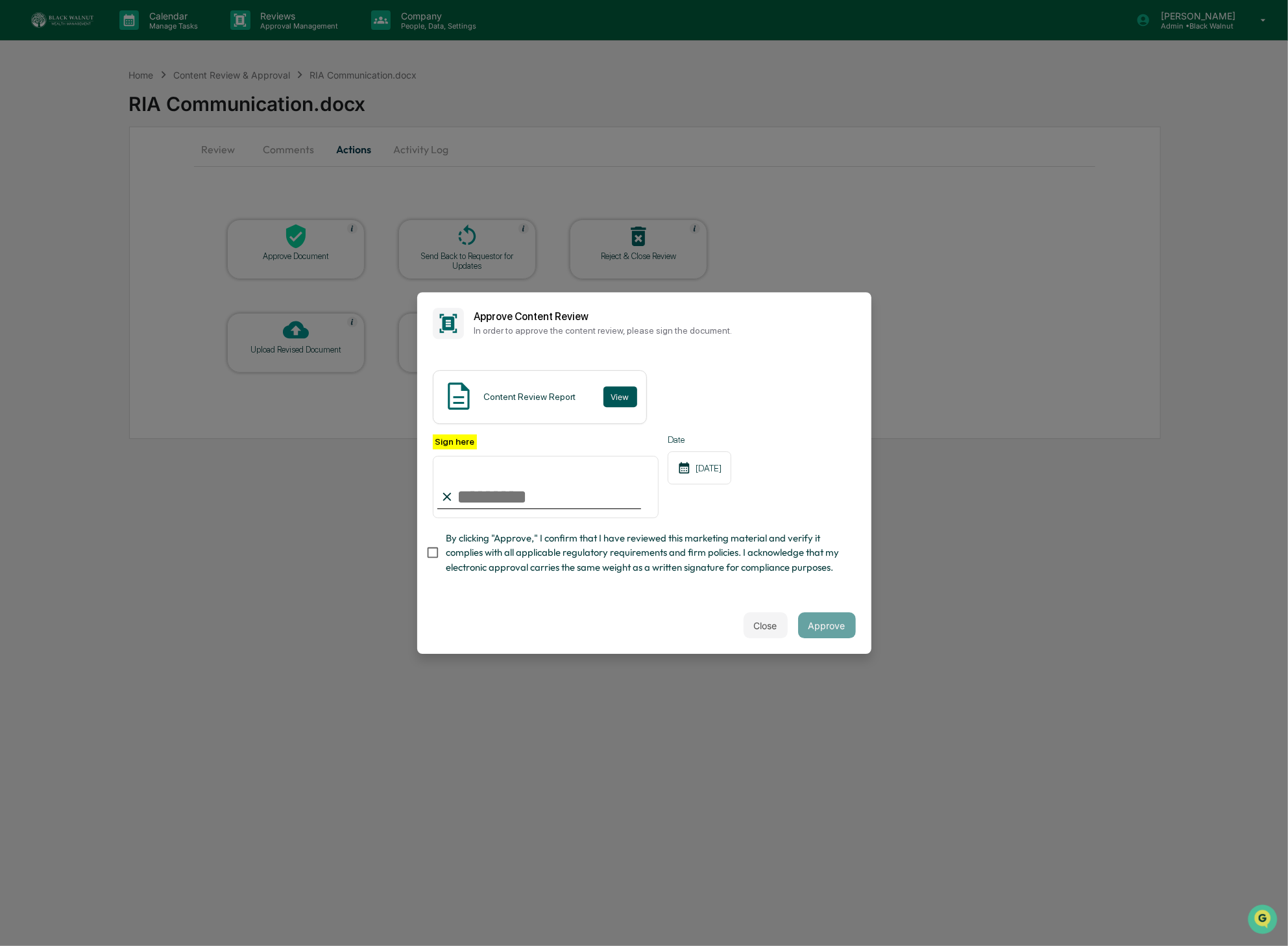
click at [631, 400] on button "View" at bounding box center [620, 397] width 34 height 21
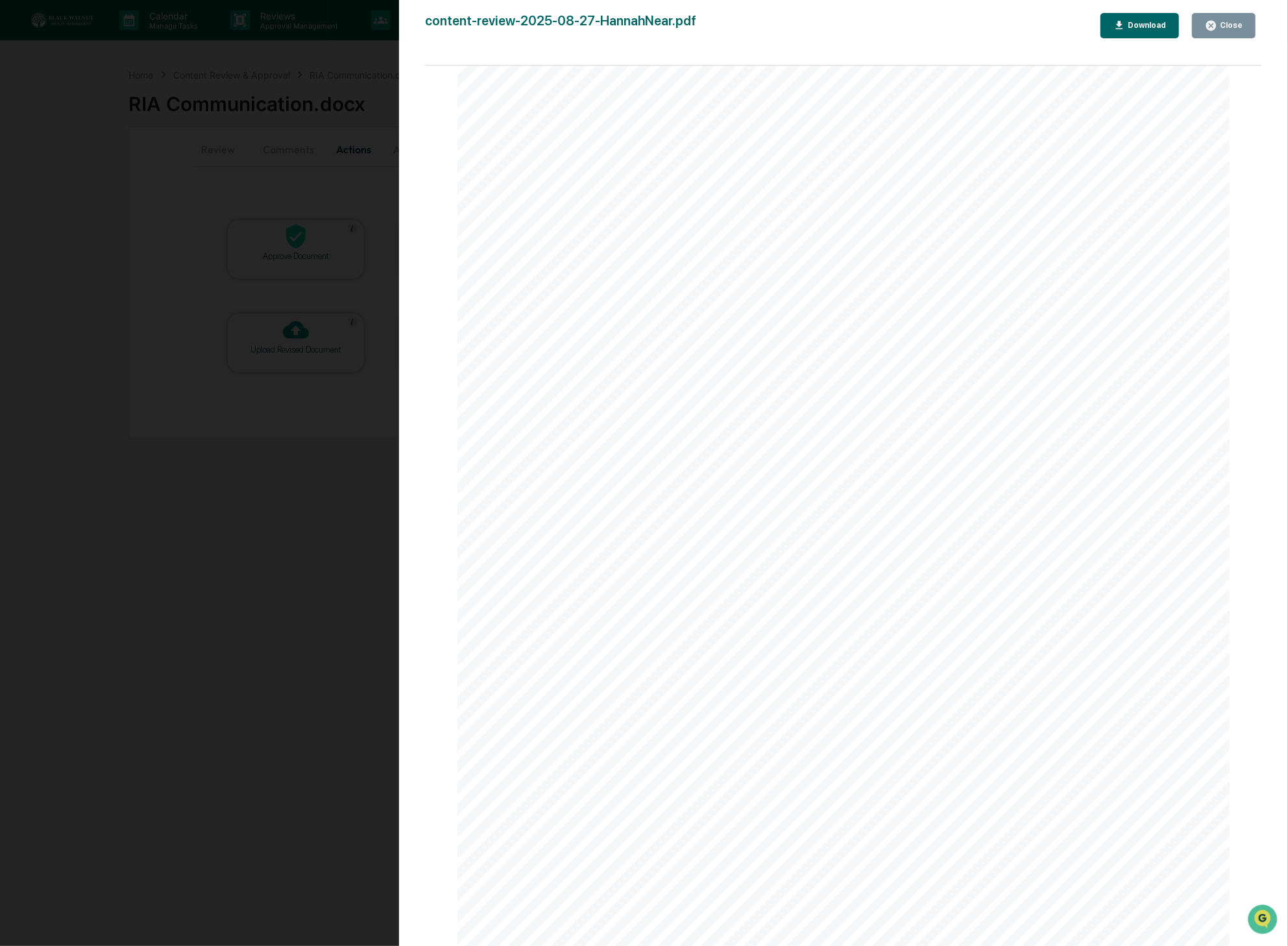
scroll to position [2327, 0]
click at [1043, 28] on div "Close" at bounding box center [1230, 25] width 26 height 9
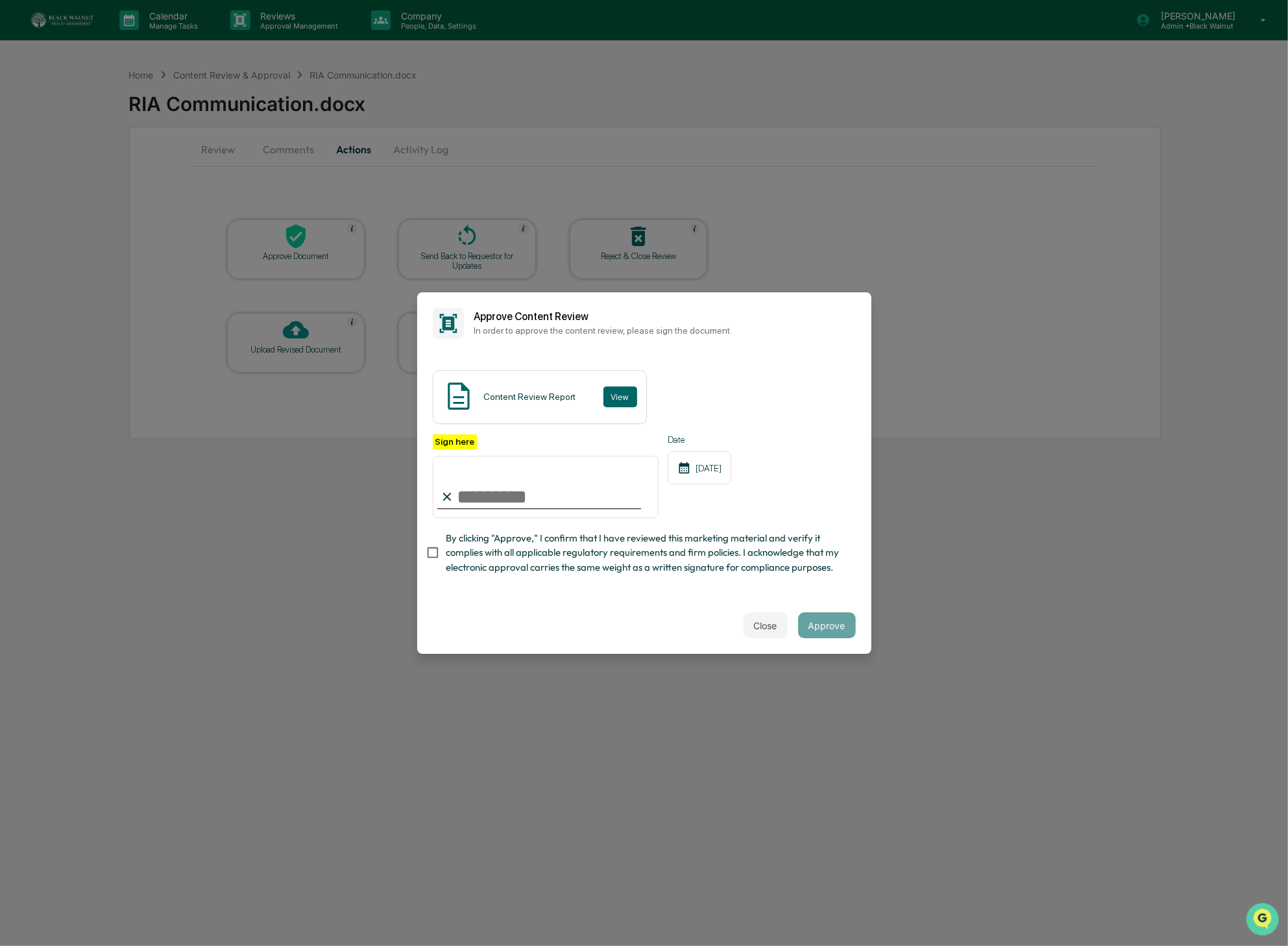
click at [1043, 924] on icon "Open customer support" at bounding box center [1262, 934] width 32 height 33
